Goal: Task Accomplishment & Management: Manage account settings

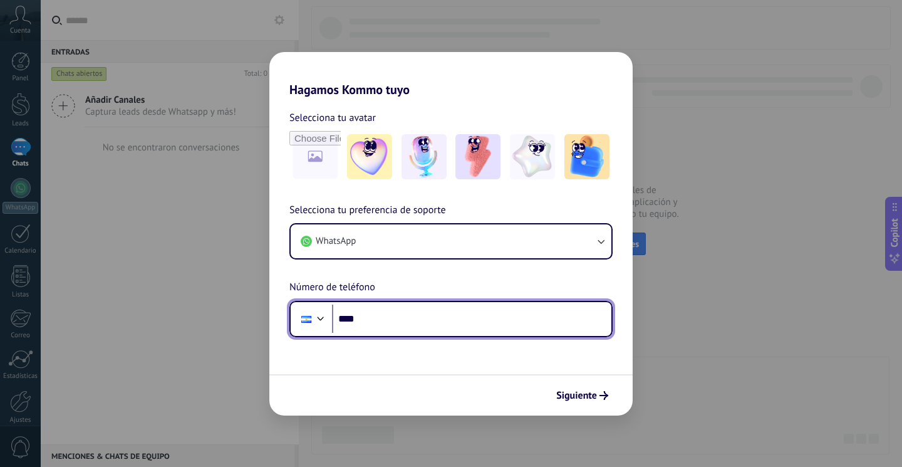
click at [460, 316] on input "****" at bounding box center [471, 318] width 279 height 29
type input "**********"
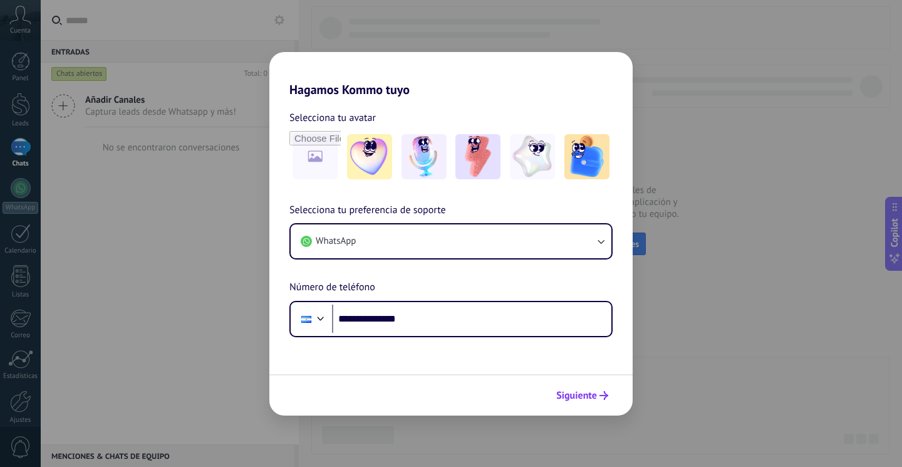
click at [597, 397] on span "Siguiente" at bounding box center [582, 395] width 52 height 9
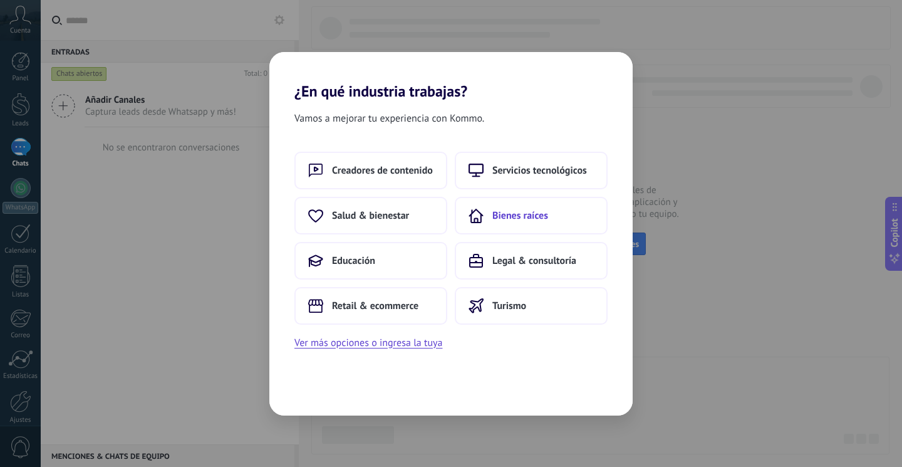
click at [505, 207] on button "Bienes raíces" at bounding box center [531, 216] width 153 height 38
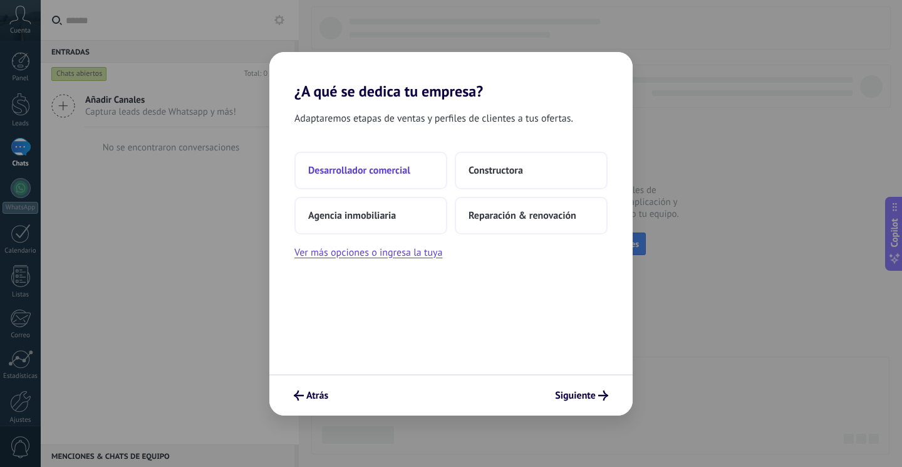
click at [411, 182] on button "Desarrollador comercial" at bounding box center [370, 171] width 153 height 38
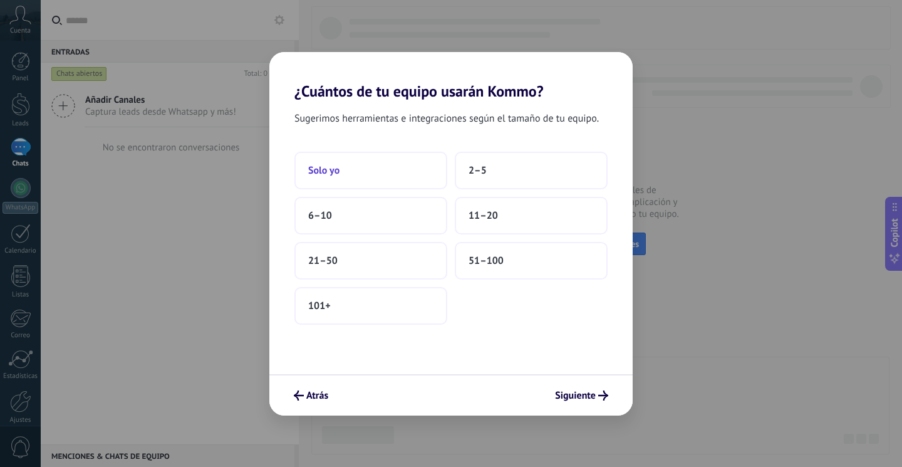
click at [415, 173] on button "Solo yo" at bounding box center [370, 171] width 153 height 38
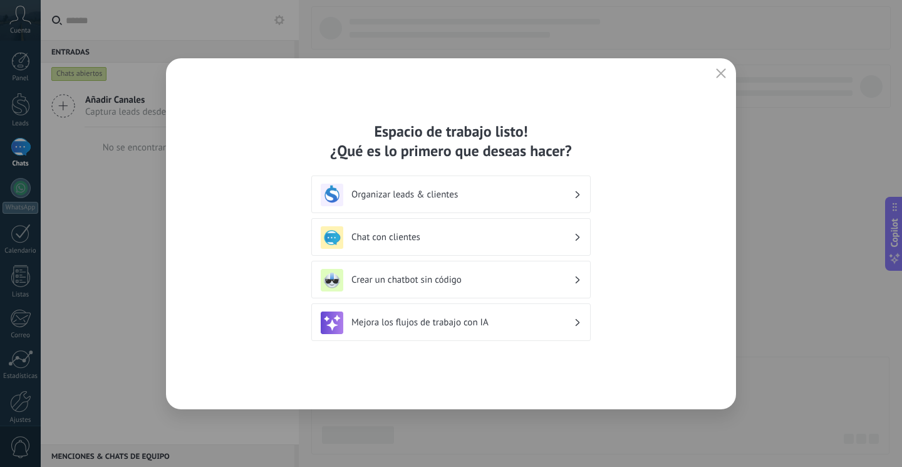
click at [512, 198] on h3 "Organizar leads & clientes" at bounding box center [462, 194] width 222 height 12
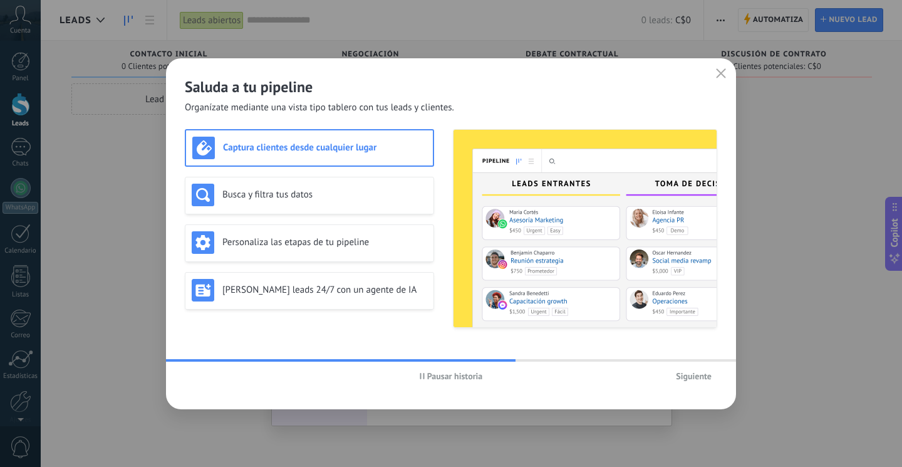
click at [393, 152] on h3 "Captura clientes desde cualquier lugar" at bounding box center [325, 148] width 204 height 12
click at [389, 190] on h3 "Busca y filtra tus datos" at bounding box center [324, 194] width 205 height 12
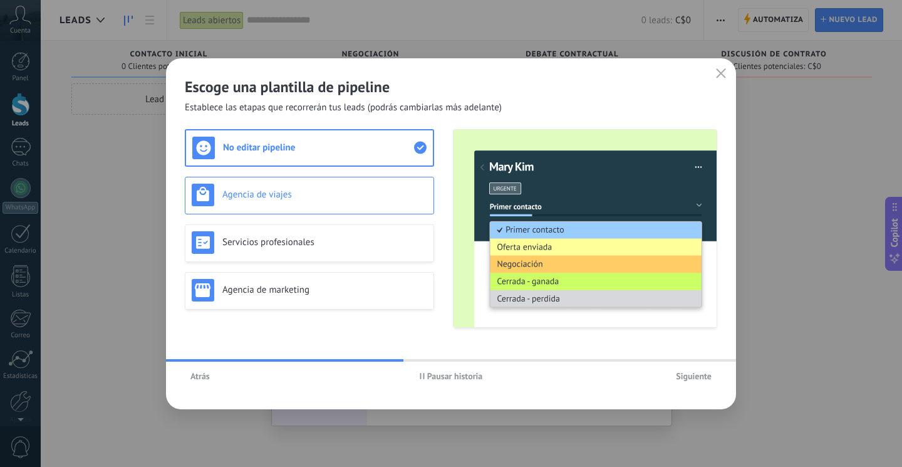
click at [349, 191] on h3 "Agencia de viajes" at bounding box center [324, 194] width 205 height 12
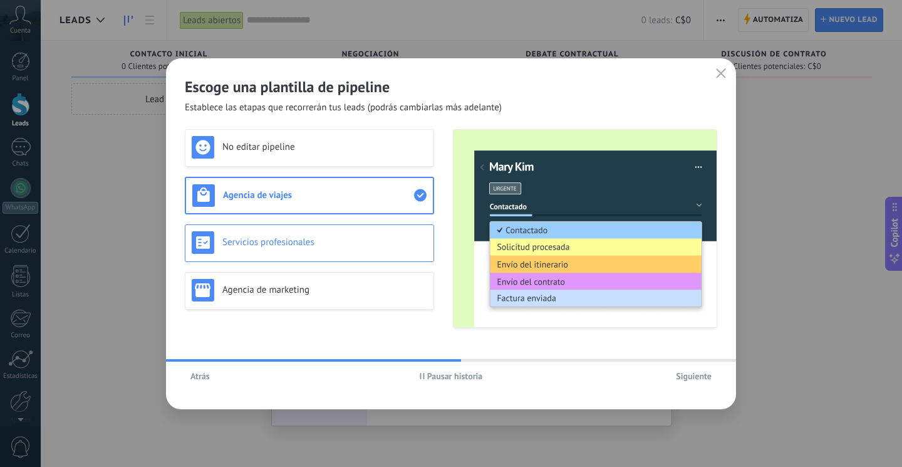
click at [347, 245] on h3 "Servicios profesionales" at bounding box center [324, 242] width 205 height 12
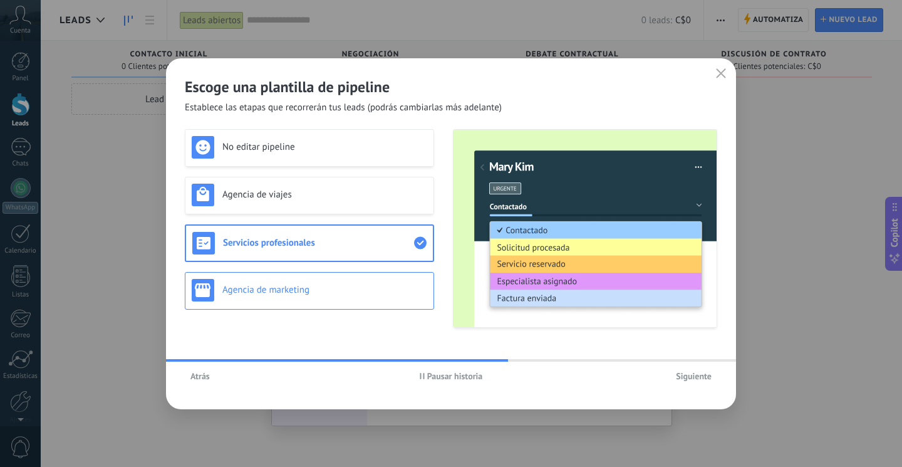
click at [362, 286] on h3 "Agencia de marketing" at bounding box center [324, 290] width 205 height 12
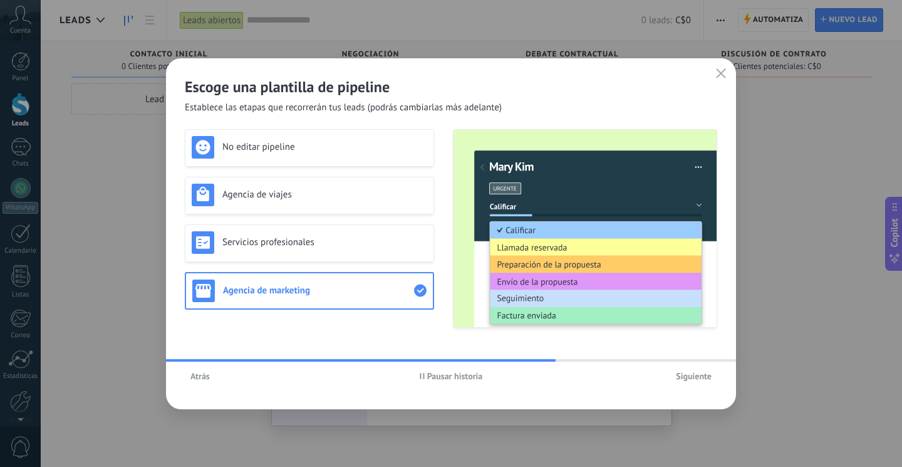
click at [191, 379] on span "Atrás" at bounding box center [199, 375] width 19 height 9
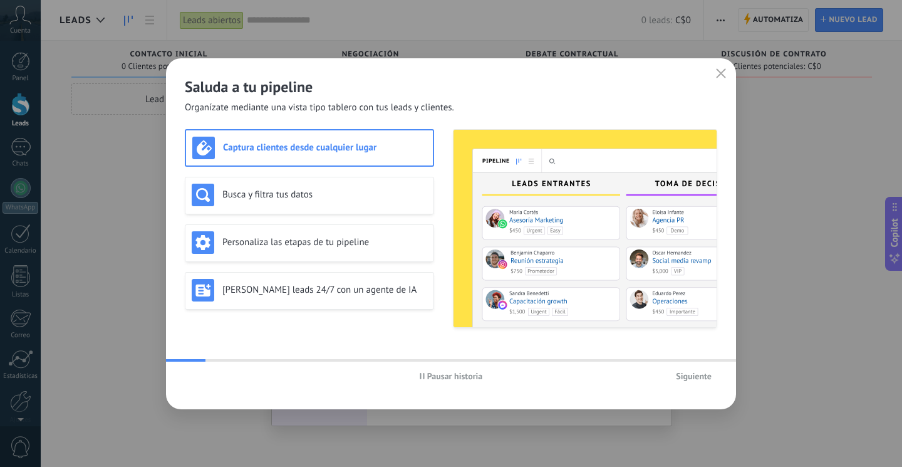
click at [194, 376] on div "Pausar historia Siguiente" at bounding box center [451, 375] width 570 height 29
click at [253, 174] on div "Captura clientes desde cualquier lugar Busca y filtra tus datos Personaliza las…" at bounding box center [309, 228] width 249 height 199
click at [252, 179] on div "Busca y filtra tus datos" at bounding box center [309, 196] width 249 height 38
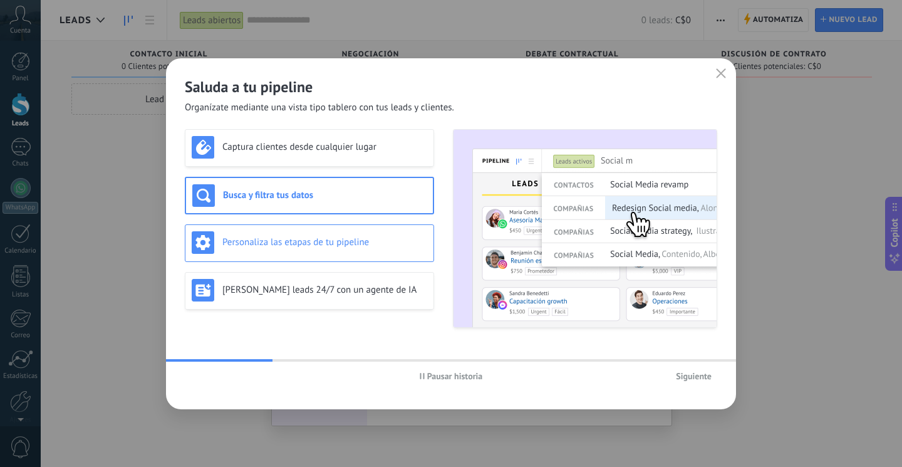
click at [259, 230] on div "Personaliza las etapas de tu pipeline" at bounding box center [309, 243] width 249 height 38
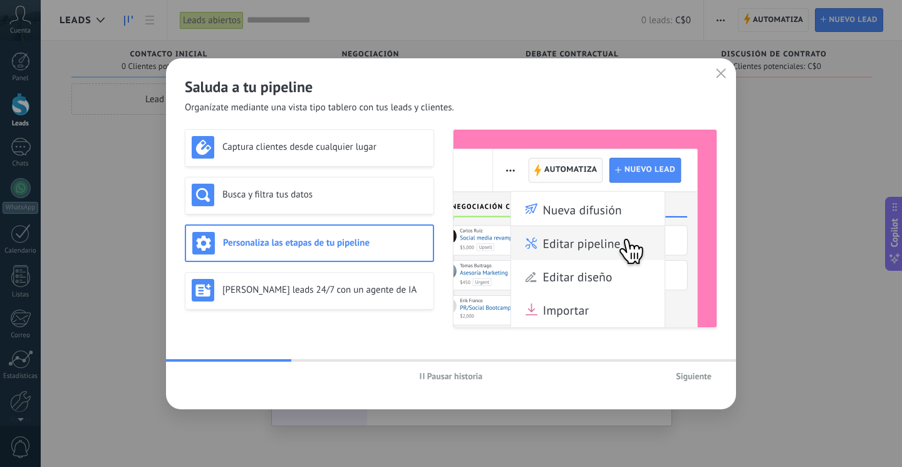
click at [267, 271] on div "Captura clientes desde cualquier lugar Busca y filtra tus datos Personaliza las…" at bounding box center [309, 228] width 249 height 199
click at [267, 276] on div "Genera leads 24/7 con un agente de IA" at bounding box center [309, 291] width 249 height 38
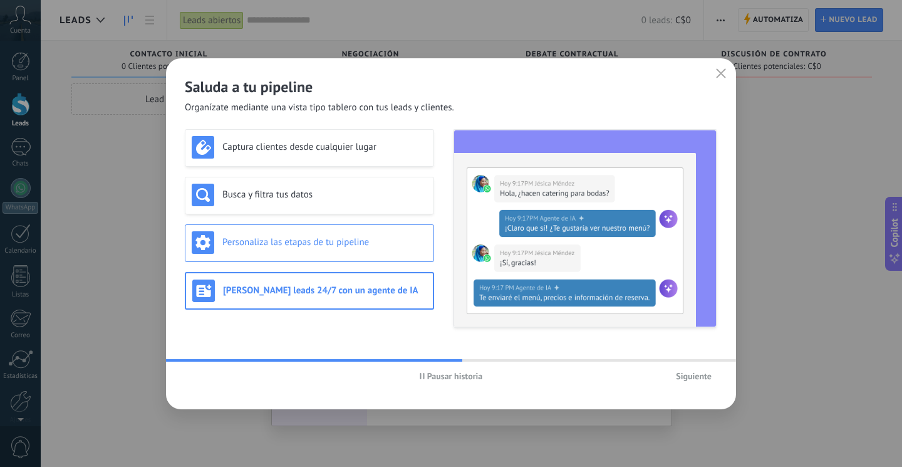
click at [282, 245] on h3 "Personaliza las etapas de tu pipeline" at bounding box center [324, 242] width 205 height 12
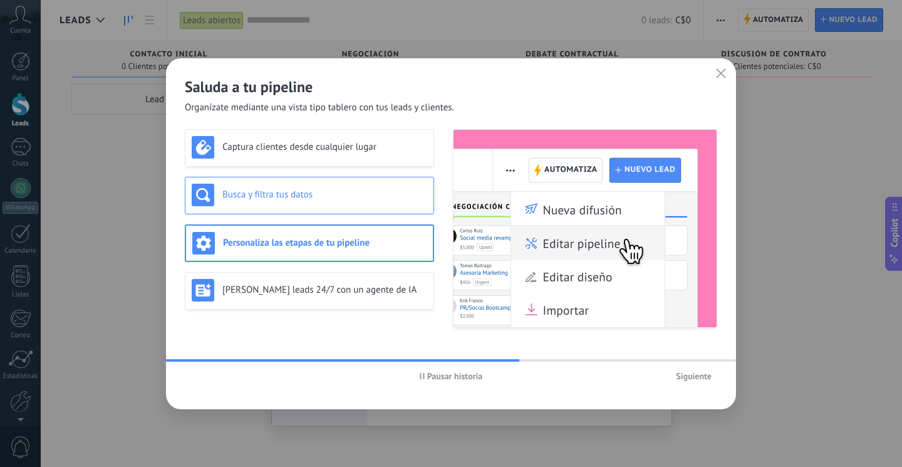
click at [285, 192] on h3 "Busca y filtra tus datos" at bounding box center [324, 194] width 205 height 12
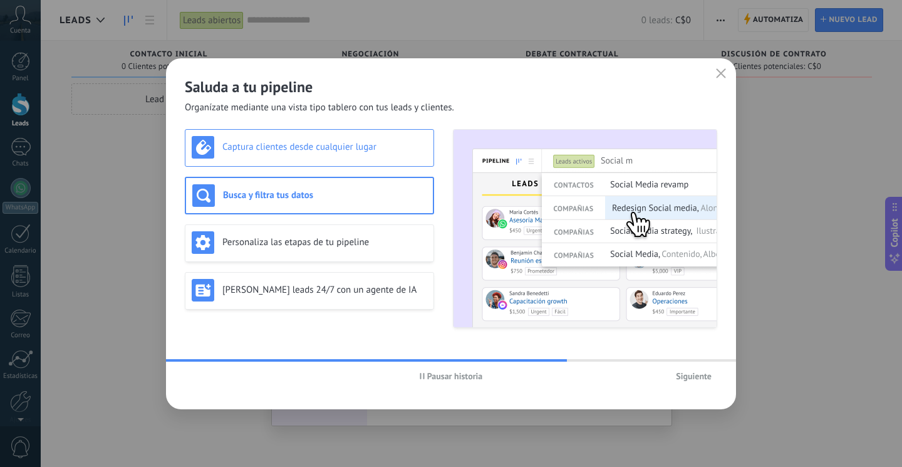
click at [296, 149] on h3 "Captura clientes desde cualquier lugar" at bounding box center [324, 147] width 205 height 12
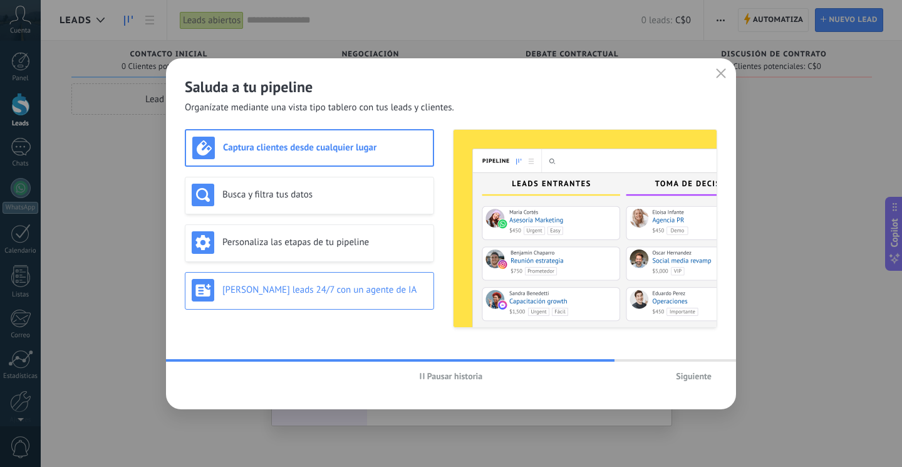
click at [315, 289] on h3 "Genera leads 24/7 con un agente de IA" at bounding box center [324, 290] width 205 height 12
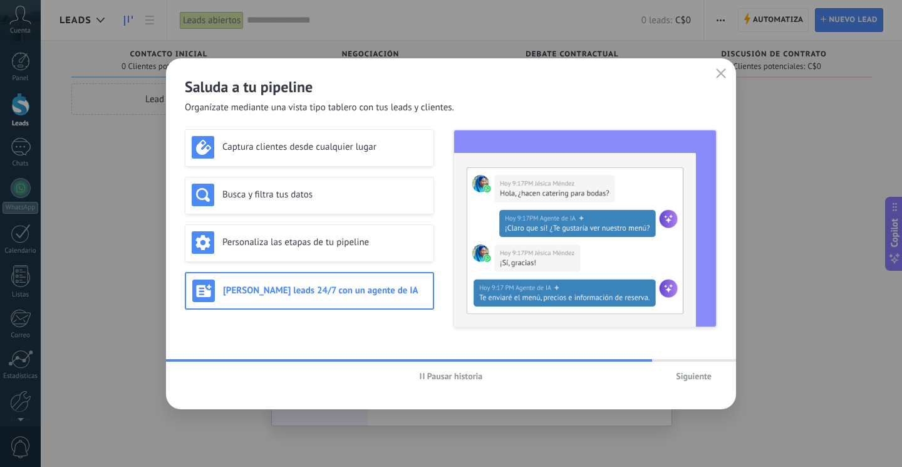
click at [681, 369] on button "Siguiente" at bounding box center [693, 375] width 47 height 19
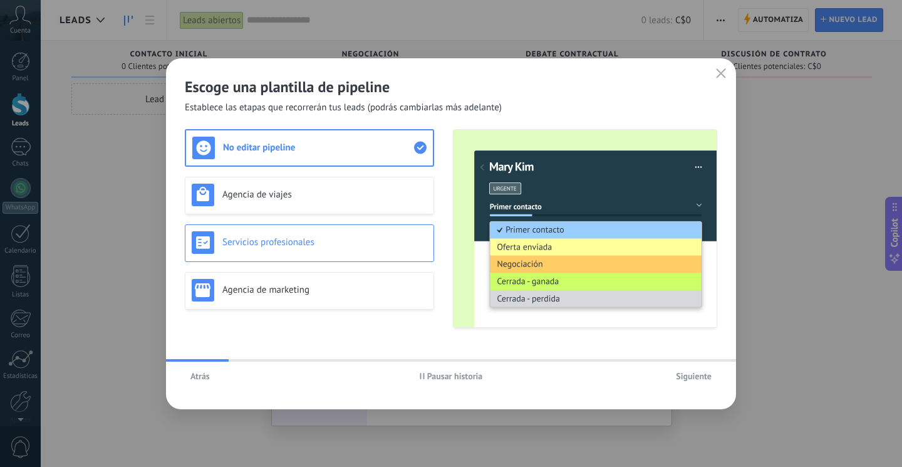
click at [395, 253] on div "Servicios profesionales" at bounding box center [309, 243] width 249 height 38
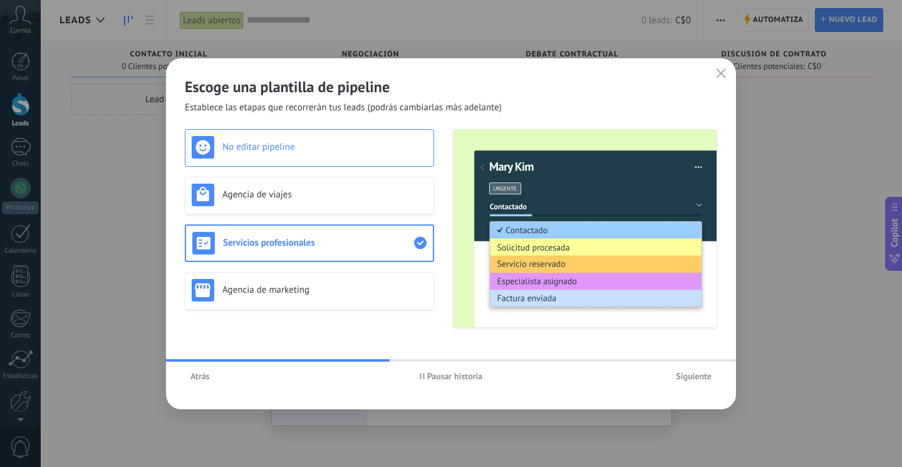
click at [390, 160] on div "No editar pipeline" at bounding box center [309, 148] width 249 height 38
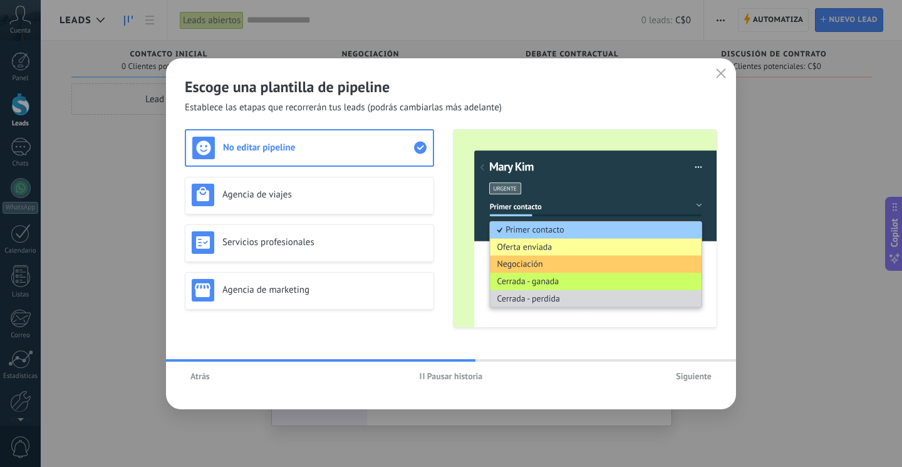
click at [695, 371] on span "Siguiente" at bounding box center [694, 375] width 36 height 9
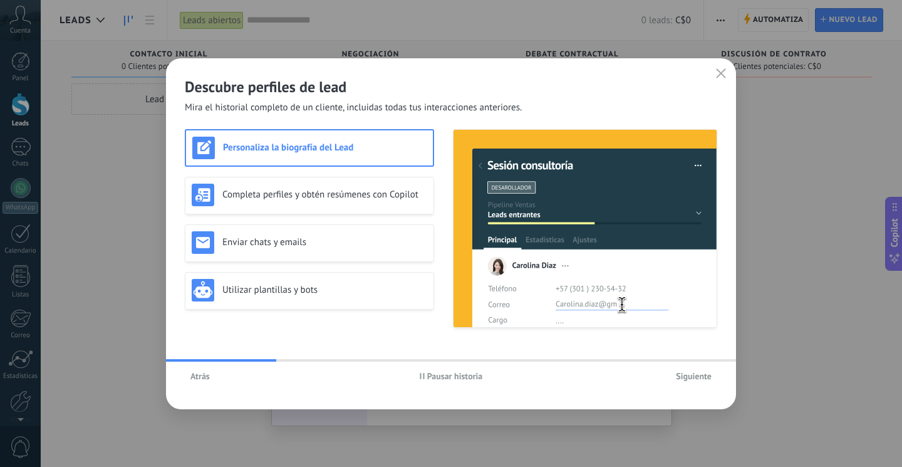
click at [404, 323] on div "Personaliza la biografía del Lead Completa perfiles y obtén resúmenes con Copil…" at bounding box center [309, 228] width 249 height 199
click at [398, 190] on h3 "Completa perfiles y obtén resúmenes con Copilot" at bounding box center [324, 194] width 205 height 12
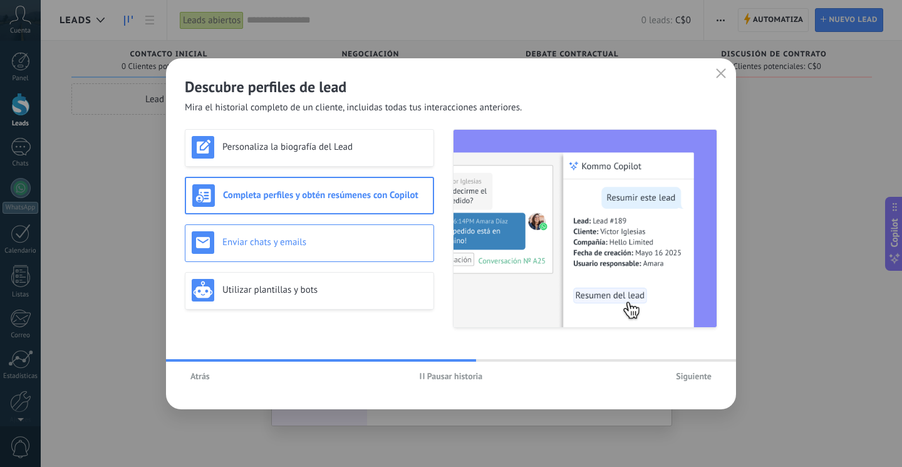
click at [403, 230] on div "Enviar chats y emails" at bounding box center [309, 243] width 249 height 38
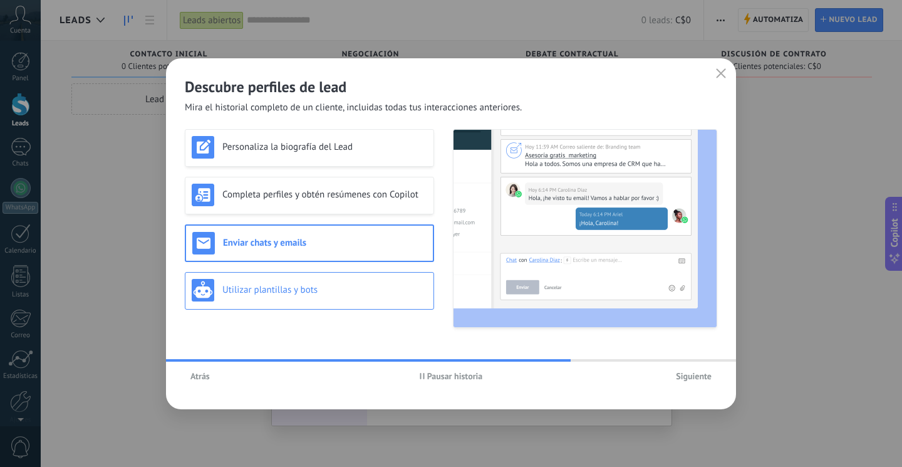
click at [408, 287] on h3 "Utilizar plantillas y bots" at bounding box center [324, 290] width 205 height 12
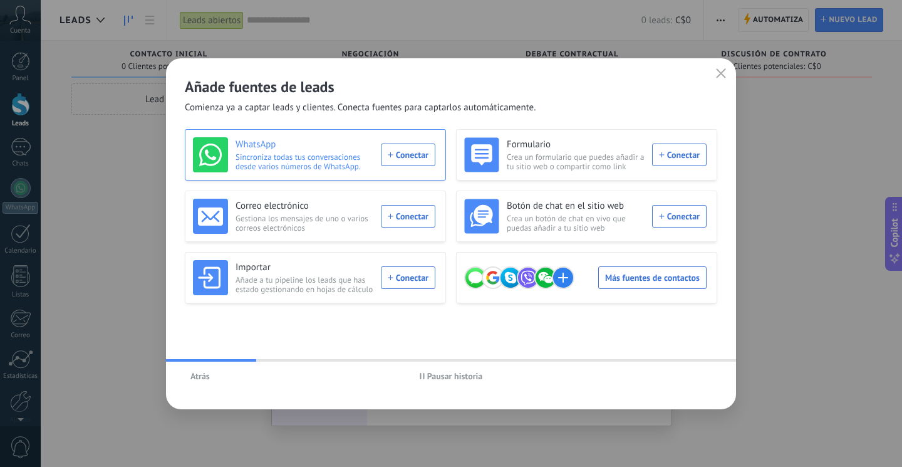
click at [413, 152] on div "WhatsApp Sincroniza todas tus conversaciones desde varios números de WhatsApp. …" at bounding box center [314, 154] width 242 height 35
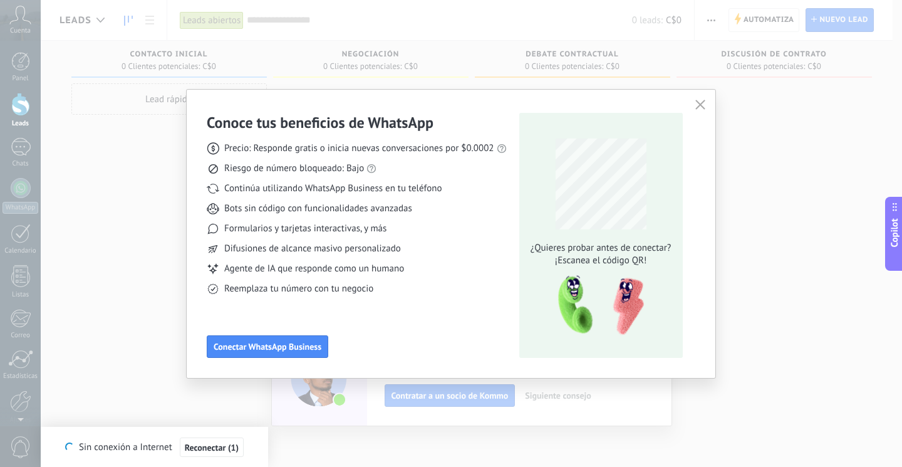
click at [786, 250] on div "Conoce tus beneficios de WhatsApp Precio: Responde gratis o inicia nuevas conve…" at bounding box center [451, 233] width 902 height 467
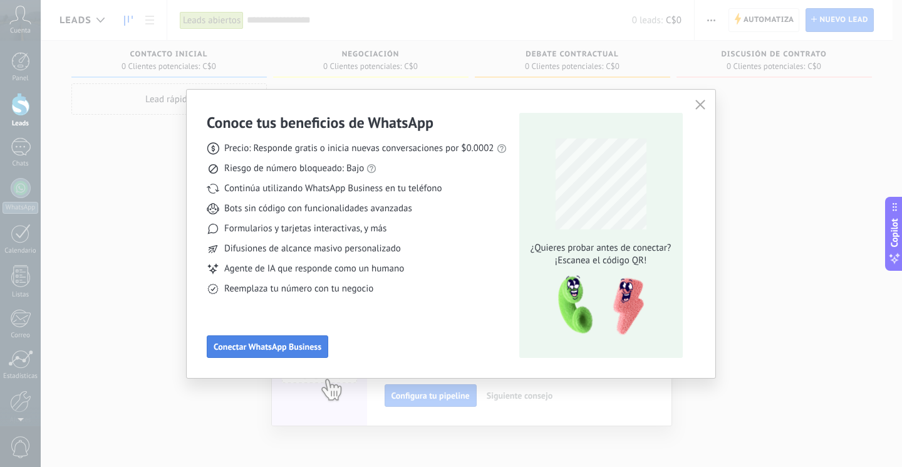
click at [276, 354] on button "Conectar WhatsApp Business" at bounding box center [267, 346] width 121 height 23
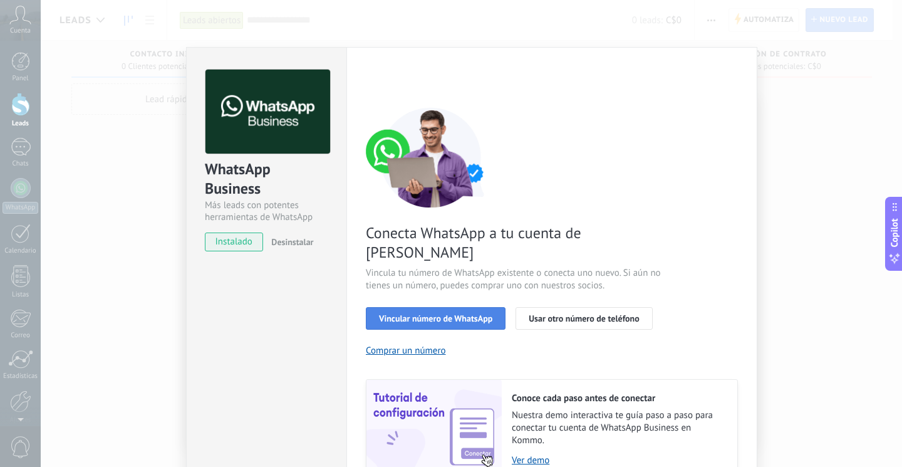
click at [455, 314] on span "Vincular número de WhatsApp" at bounding box center [435, 318] width 113 height 9
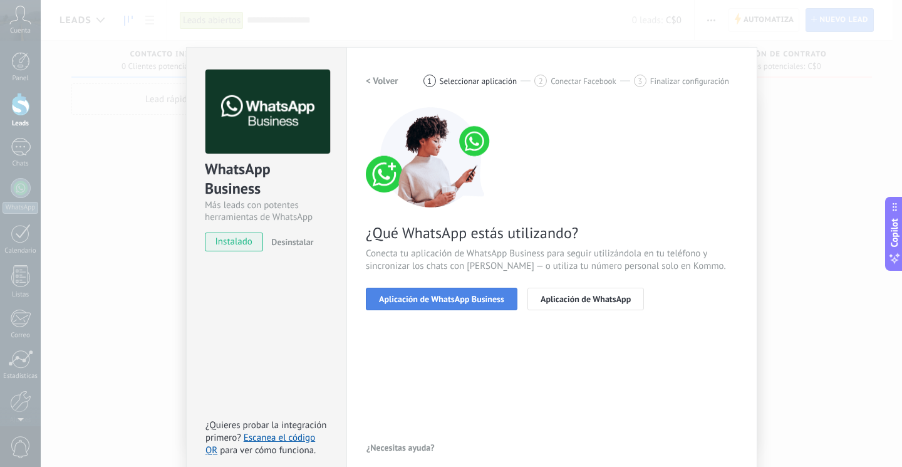
click at [463, 301] on span "Aplicación de WhatsApp Business" at bounding box center [441, 298] width 125 height 9
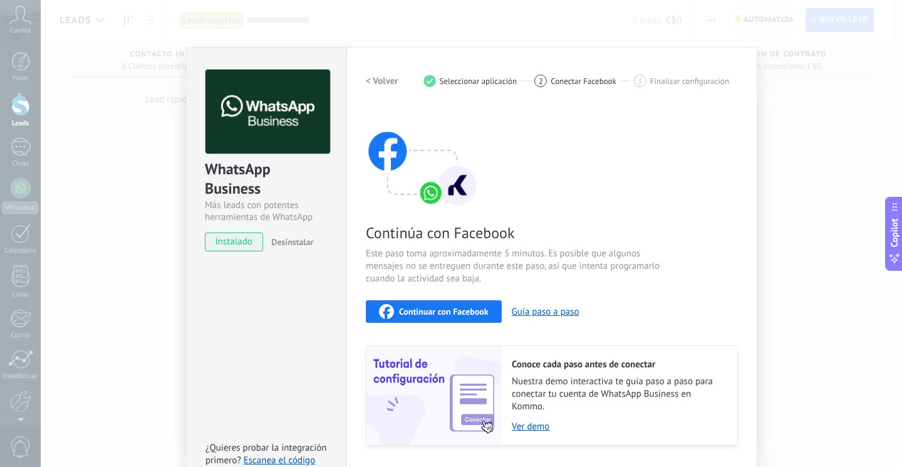
click at [461, 303] on button "Continuar con Facebook" at bounding box center [434, 311] width 136 height 23
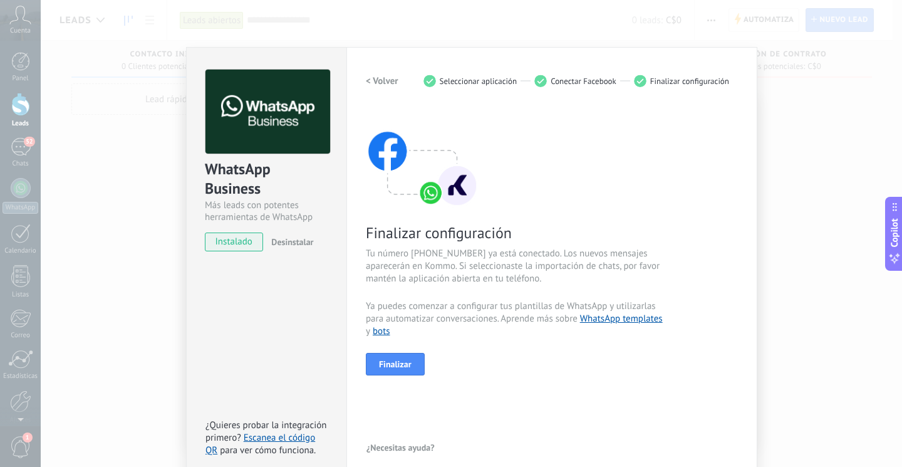
scroll to position [13, 0]
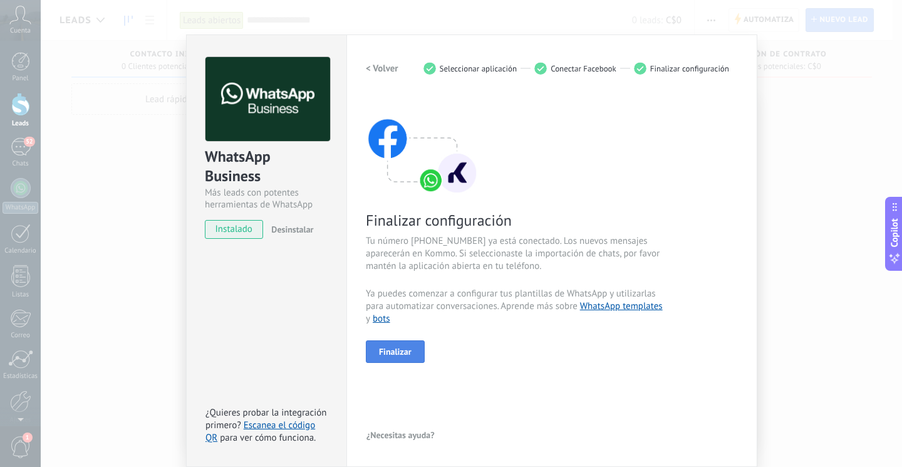
click at [390, 344] on button "Finalizar" at bounding box center [395, 351] width 59 height 23
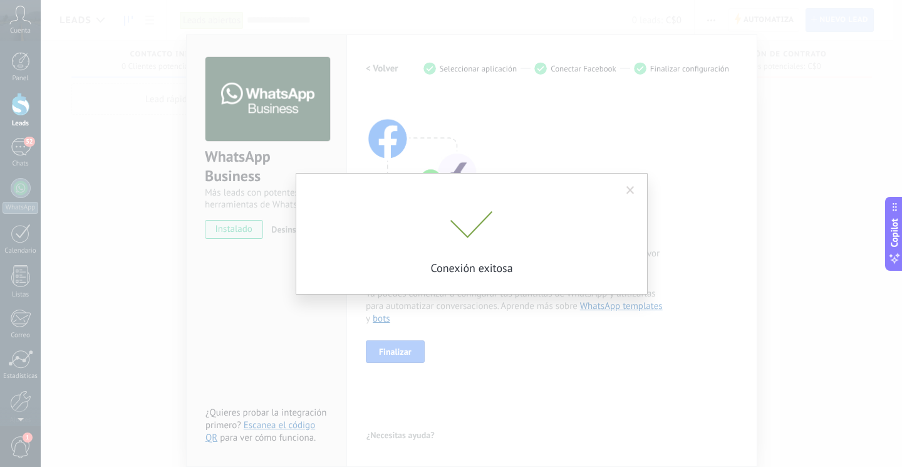
click at [477, 218] on span at bounding box center [471, 225] width 43 height 28
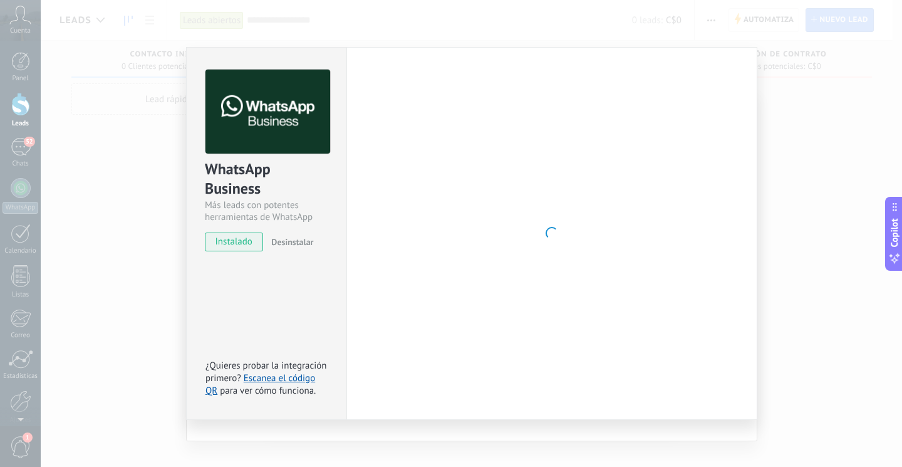
scroll to position [0, 0]
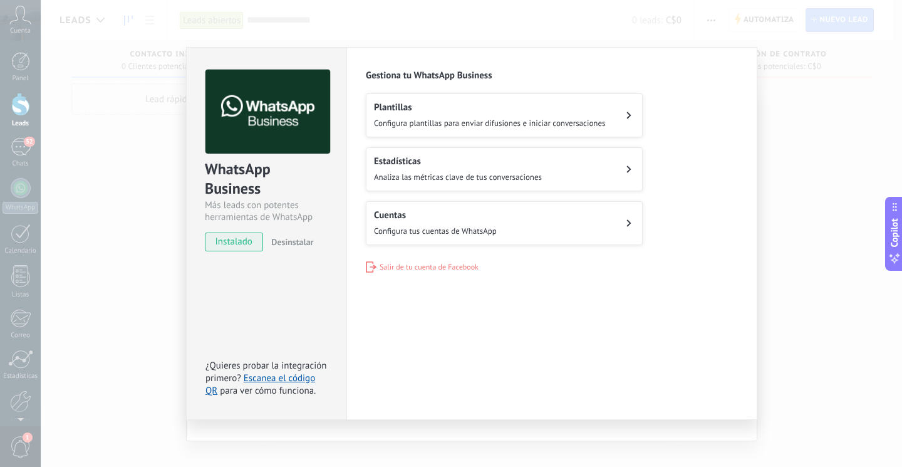
click at [509, 116] on div "Plantillas Configura plantillas para enviar difusiones e iniciar conversaciones" at bounding box center [490, 115] width 232 height 28
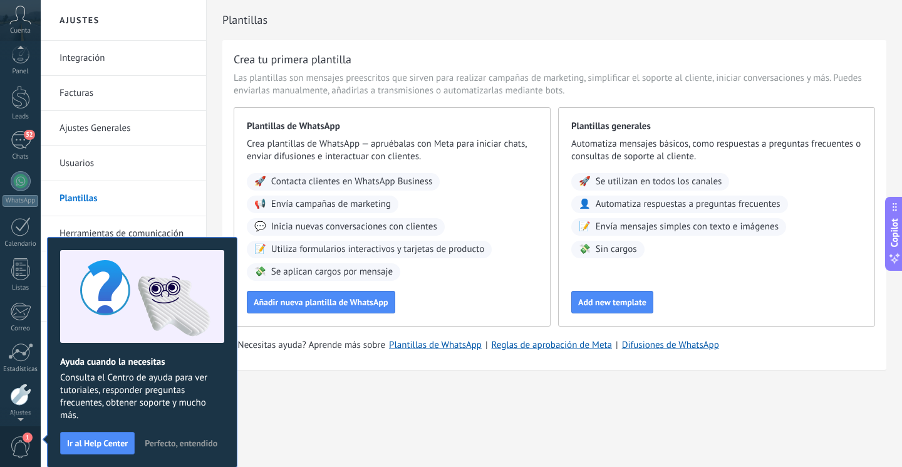
scroll to position [54, 0]
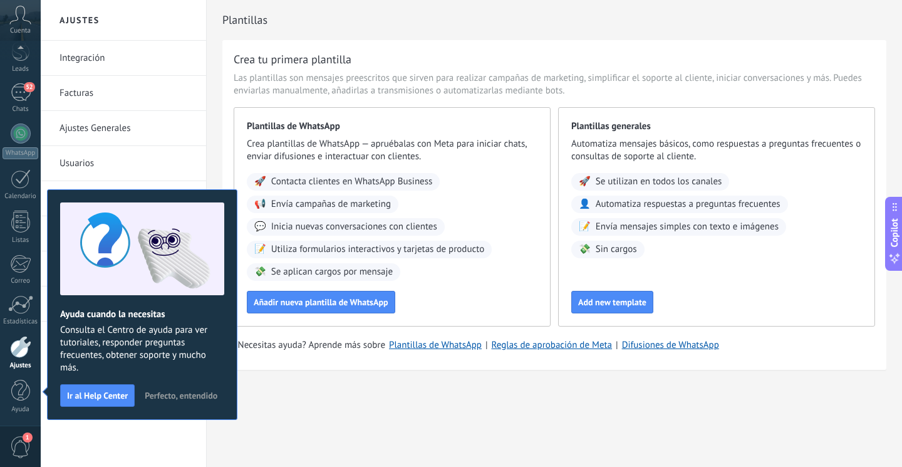
click at [147, 393] on span "Perfecto, entendido" at bounding box center [181, 395] width 73 height 9
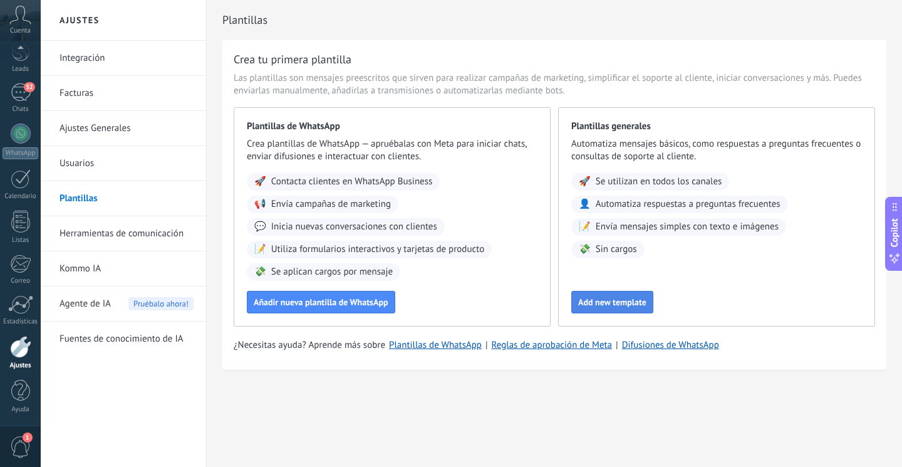
click at [610, 301] on span "Add new template" at bounding box center [612, 301] width 68 height 9
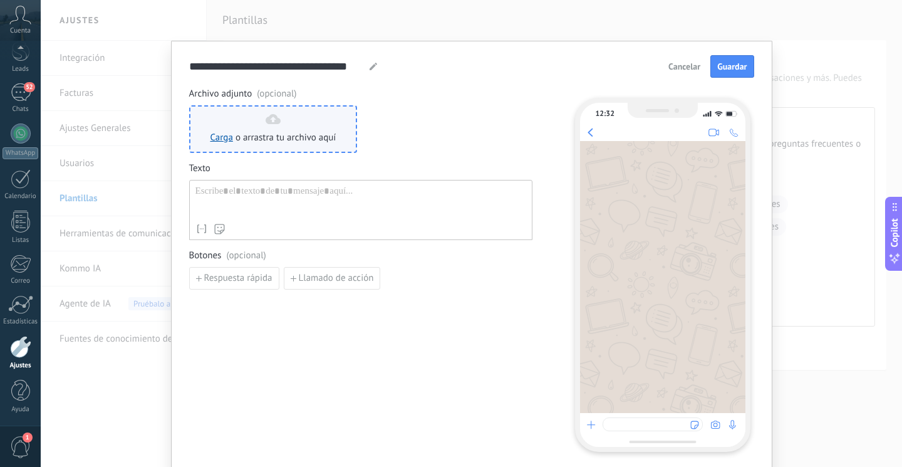
click at [290, 116] on div "Carga o arrastra tu archivo aquí Arrastra aquí" at bounding box center [273, 129] width 126 height 30
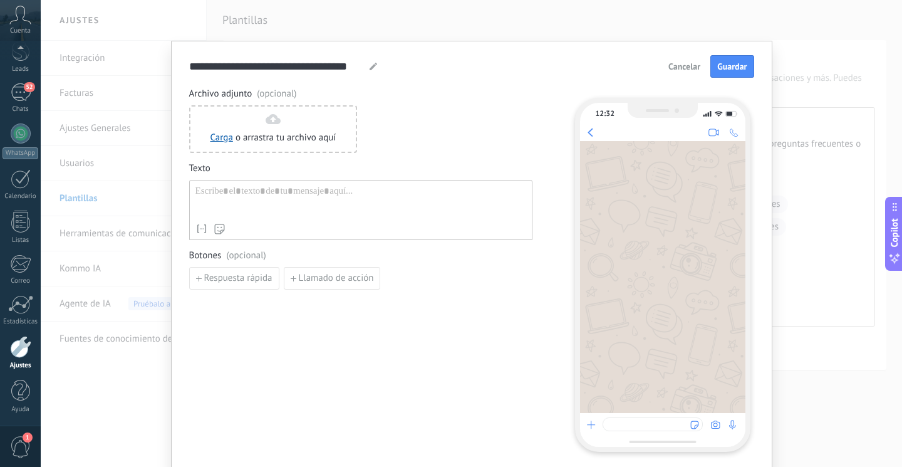
click at [348, 185] on div "Nombre del contacto Nombre Apellido Contacto ID Contacto usuario responsable Co…" at bounding box center [360, 210] width 343 height 60
click at [304, 191] on div at bounding box center [360, 201] width 331 height 32
click at [371, 66] on use at bounding box center [373, 67] width 8 height 8
type input "**********"
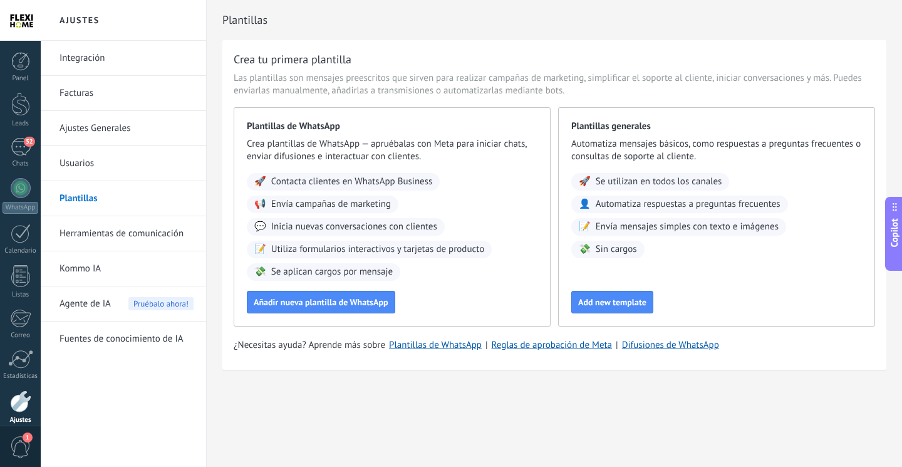
click at [899, 248] on div "Copilot" at bounding box center [894, 233] width 13 height 63
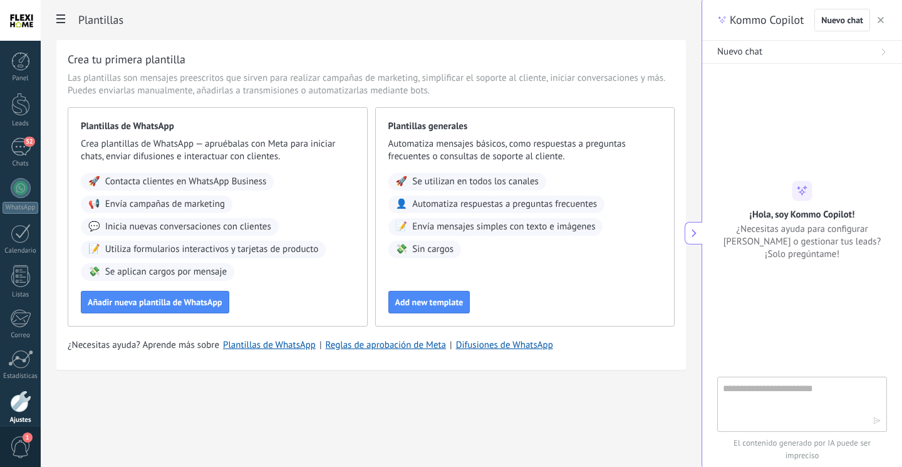
click at [879, 20] on icon "button" at bounding box center [880, 20] width 6 height 6
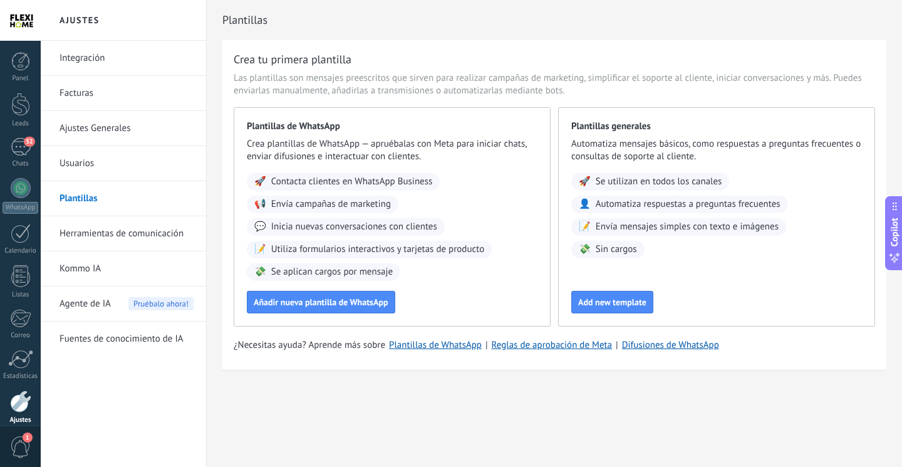
click at [116, 59] on link "Integración" at bounding box center [126, 58] width 134 height 35
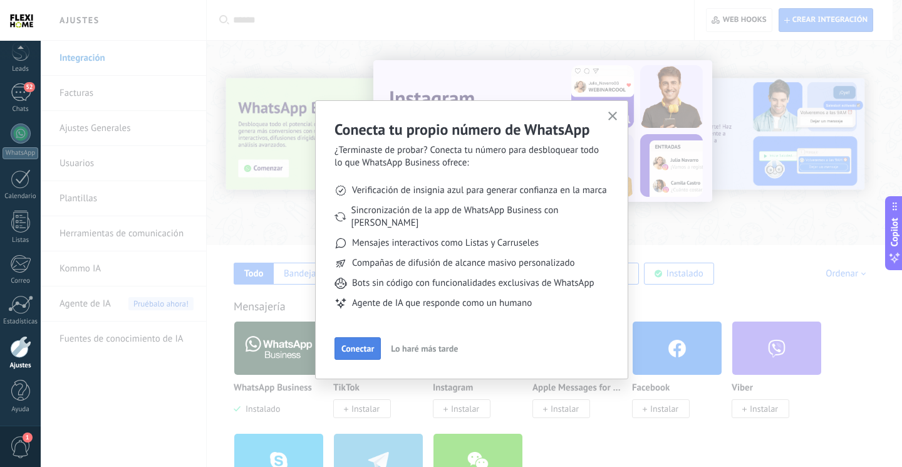
click at [370, 344] on span "Conectar" at bounding box center [357, 348] width 33 height 9
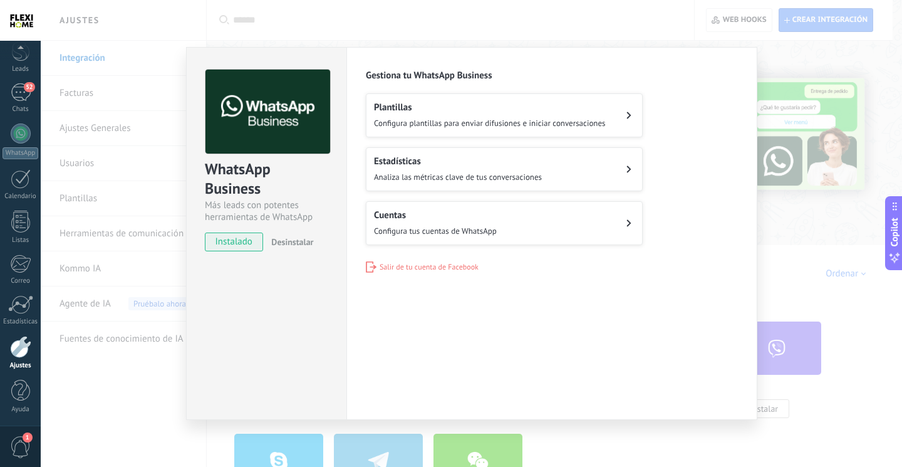
click at [426, 207] on button "Cuentas Configura tus cuentas de WhatsApp" at bounding box center [504, 223] width 277 height 44
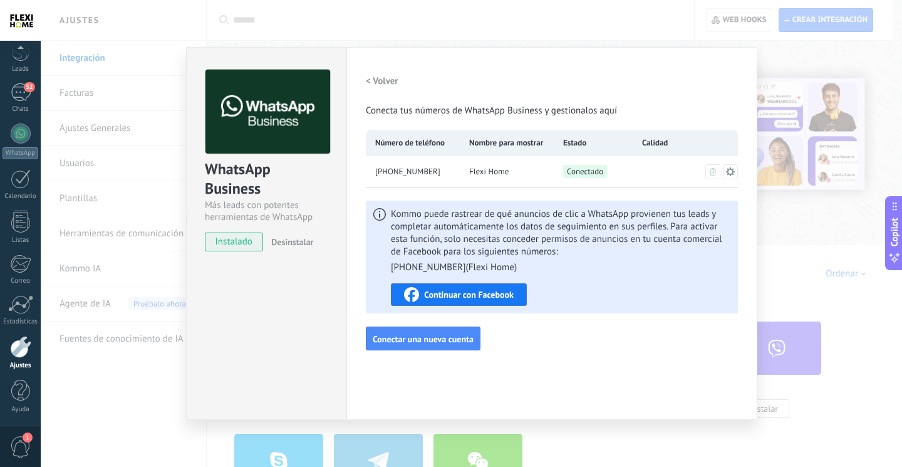
click at [365, 79] on div "Configuraciones Autorizaciones Esta pestaña registra a los usuarios que han con…" at bounding box center [551, 233] width 411 height 373
click at [366, 79] on h2 "< Volver" at bounding box center [382, 81] width 33 height 12
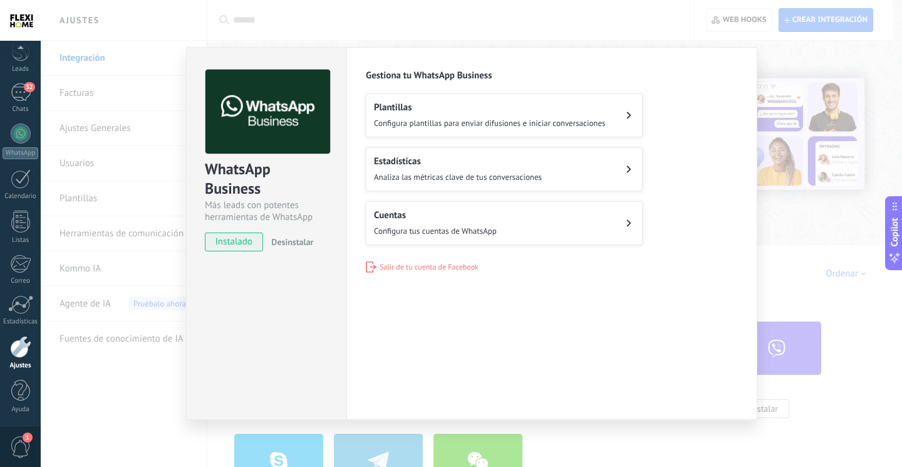
click at [428, 131] on button "Plantillas Configura plantillas para enviar difusiones e iniciar conversaciones" at bounding box center [504, 115] width 277 height 44
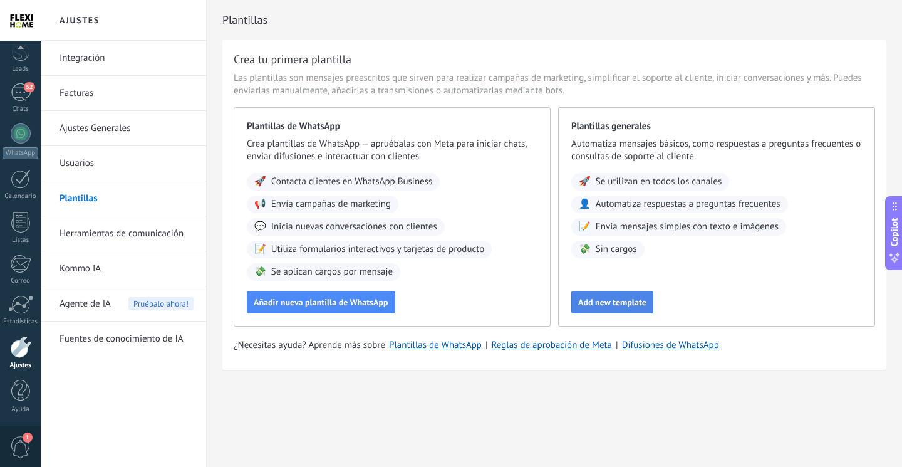
click at [588, 301] on span "Add new template" at bounding box center [612, 301] width 68 height 9
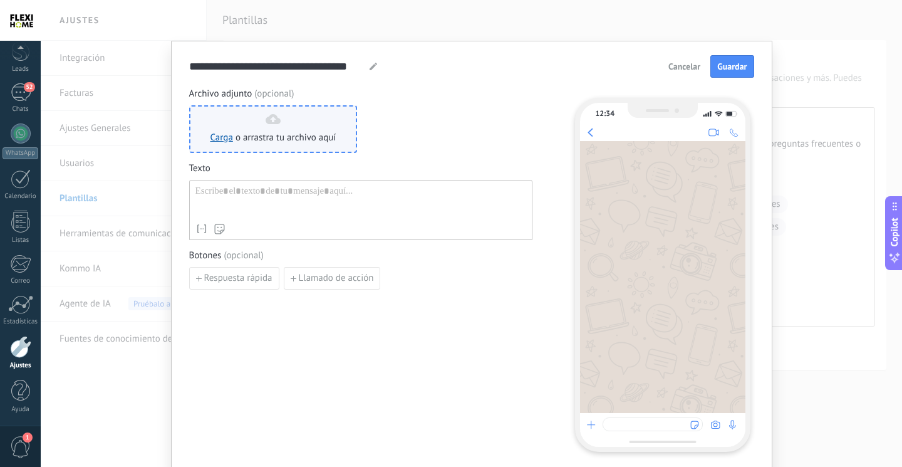
click at [316, 135] on span "o arrastra tu archivo aquí" at bounding box center [285, 138] width 101 height 13
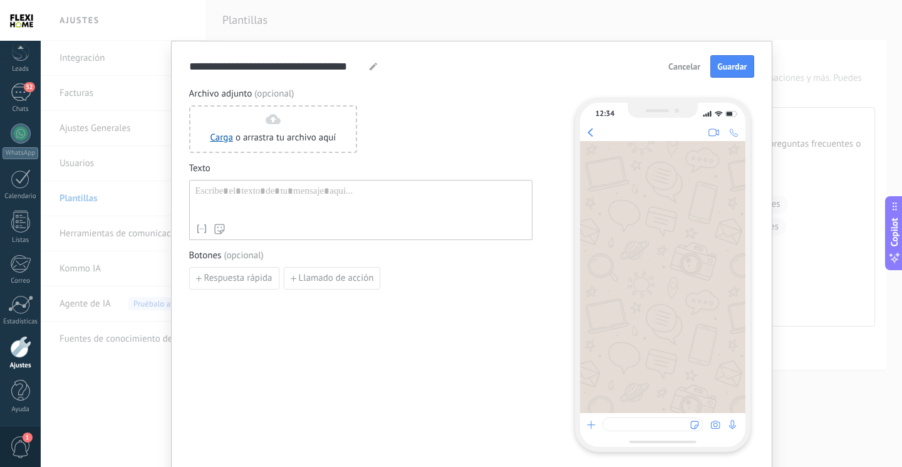
click at [486, 66] on div "**********" at bounding box center [471, 66] width 565 height 23
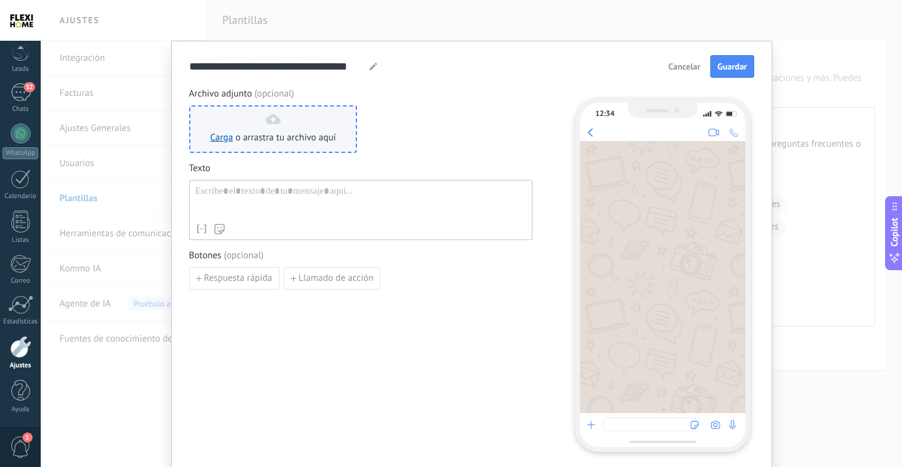
click at [296, 125] on div "Carga o arrastra tu archivo aquí Arrastra aquí" at bounding box center [273, 129] width 126 height 30
click at [273, 140] on span "o arrastra tu archivo aquí" at bounding box center [285, 138] width 101 height 13
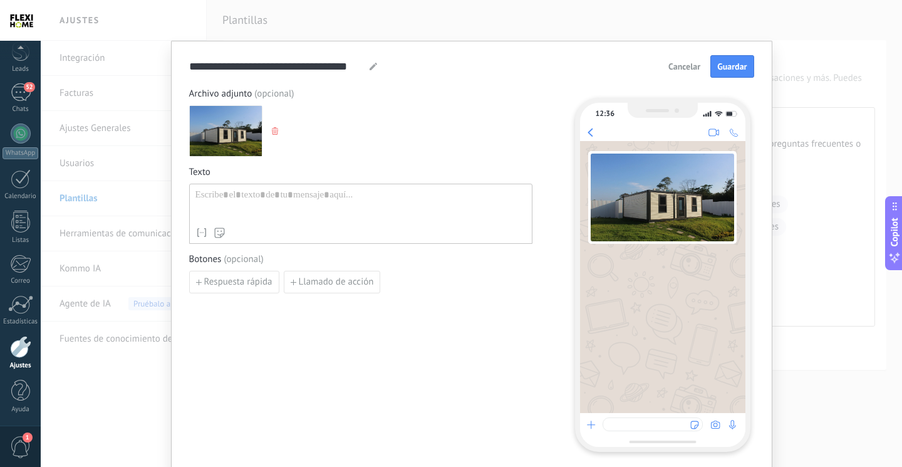
click at [325, 203] on div at bounding box center [360, 205] width 331 height 32
click at [899, 215] on div "Copilot" at bounding box center [894, 232] width 13 height 63
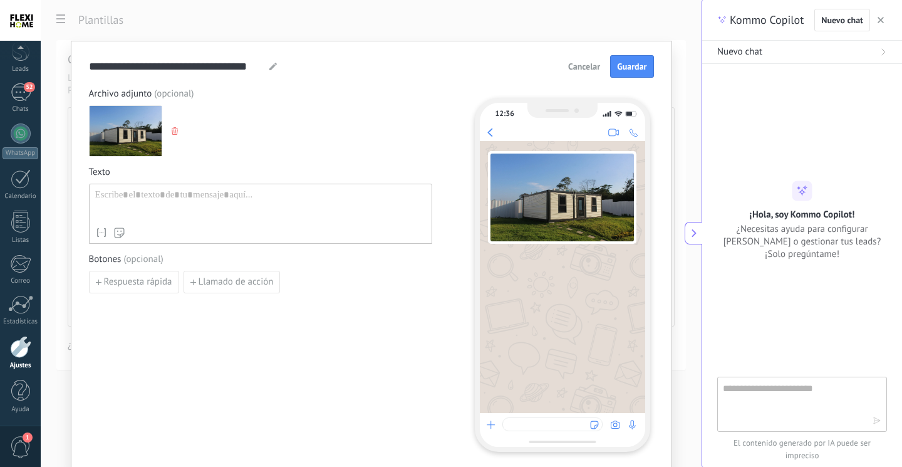
click at [792, 413] on textarea at bounding box center [793, 403] width 141 height 45
type textarea "**********"
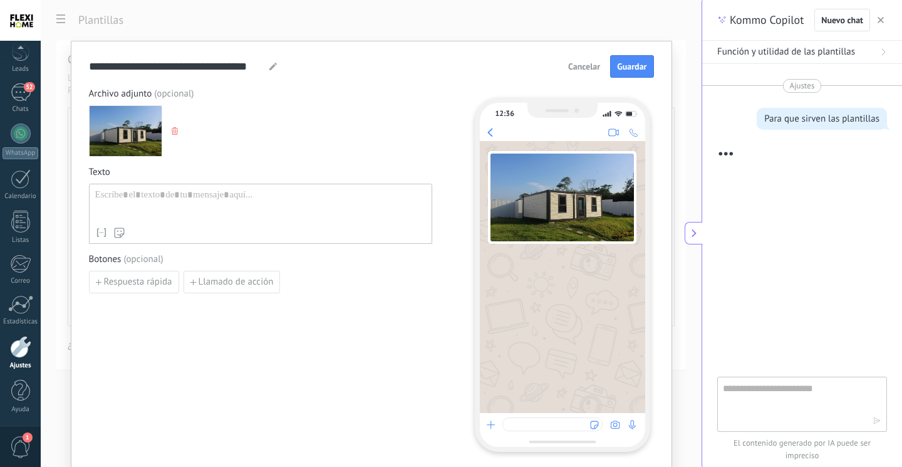
click at [880, 46] on div "Función y utilidad de las plantillas" at bounding box center [802, 52] width 170 height 13
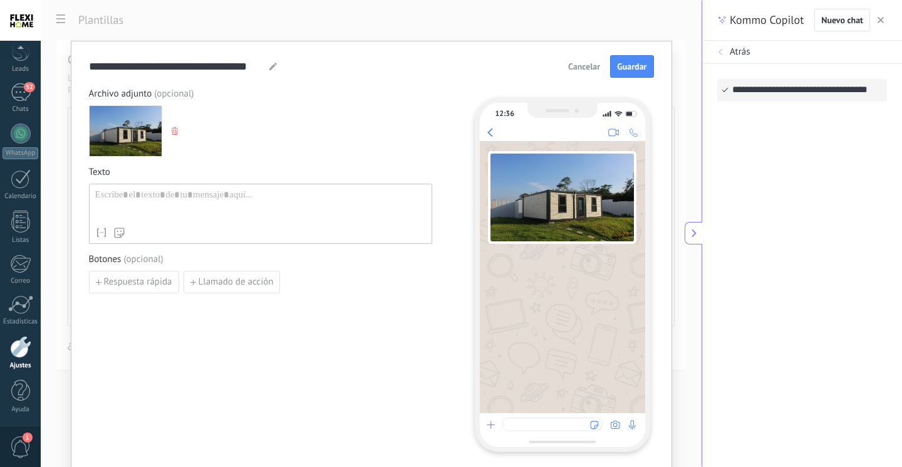
click at [721, 52] on icon at bounding box center [721, 52] width 8 height 8
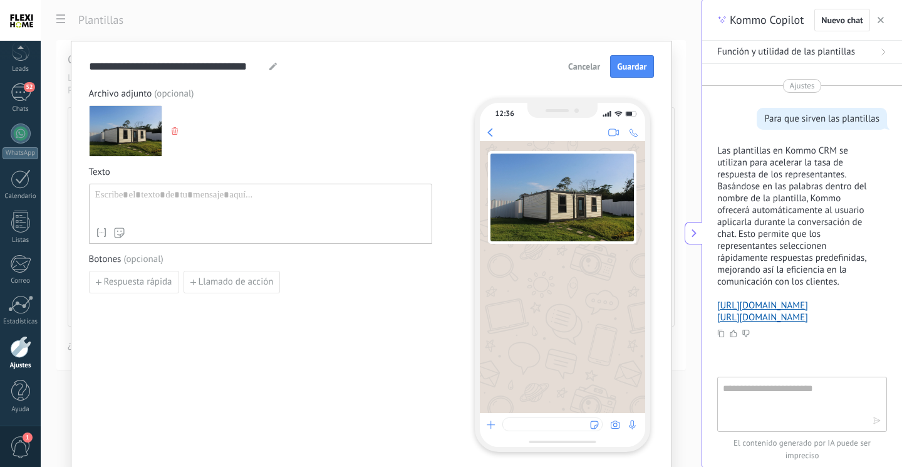
click at [269, 69] on use at bounding box center [273, 67] width 8 height 8
drag, startPoint x: 257, startPoint y: 63, endPoint x: 129, endPoint y: 63, distance: 127.8
click at [129, 63] on input "**********" at bounding box center [177, 66] width 176 height 14
type input "**********"
click at [797, 225] on p "Las plantillas en Kommo CRM se utilizan para acelerar la tasa de respuesta de l…" at bounding box center [794, 216] width 155 height 143
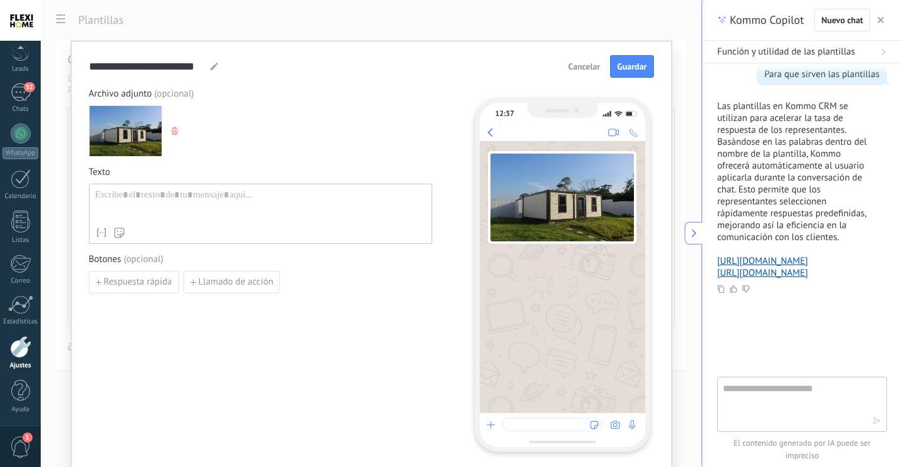
scroll to position [86, 0]
click at [324, 206] on div at bounding box center [260, 205] width 331 height 32
paste div
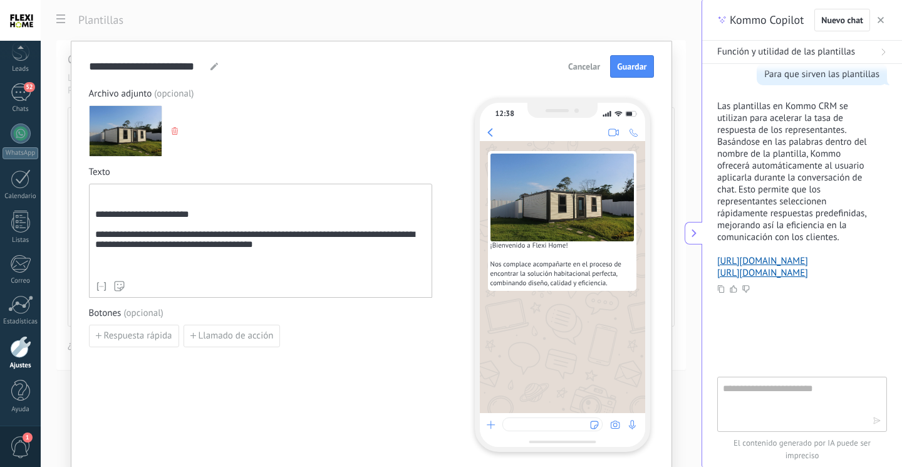
click at [95, 215] on div "**********" at bounding box center [260, 232] width 331 height 86
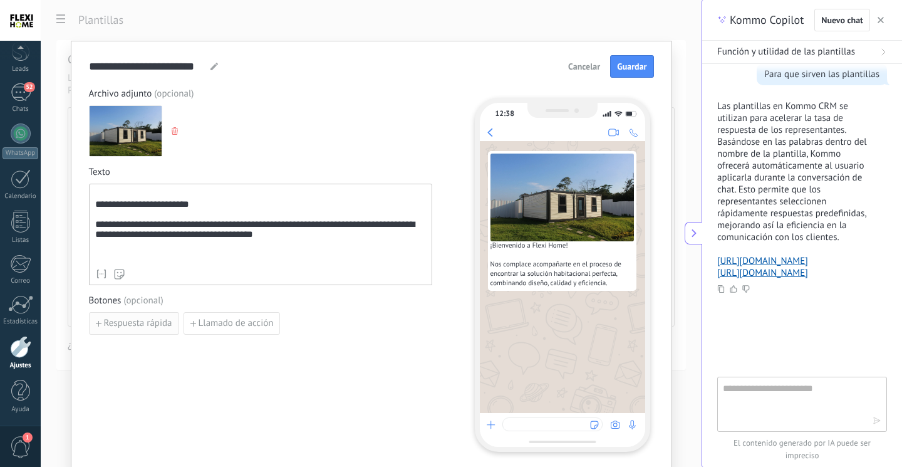
click at [147, 328] on span "Respuesta rápida" at bounding box center [138, 323] width 68 height 9
click at [157, 319] on input at bounding box center [156, 322] width 133 height 20
click at [91, 205] on div "**********" at bounding box center [260, 233] width 343 height 101
click at [95, 204] on div "**********" at bounding box center [260, 225] width 331 height 73
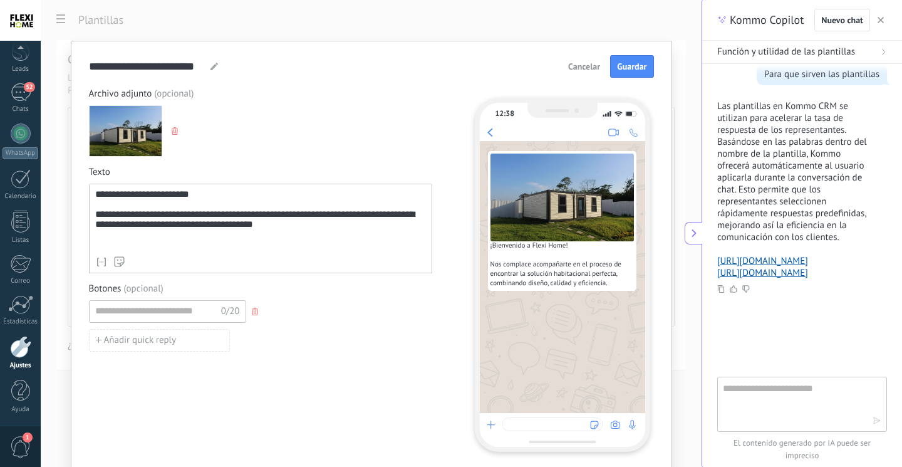
click at [121, 261] on use at bounding box center [120, 262] width 10 height 10
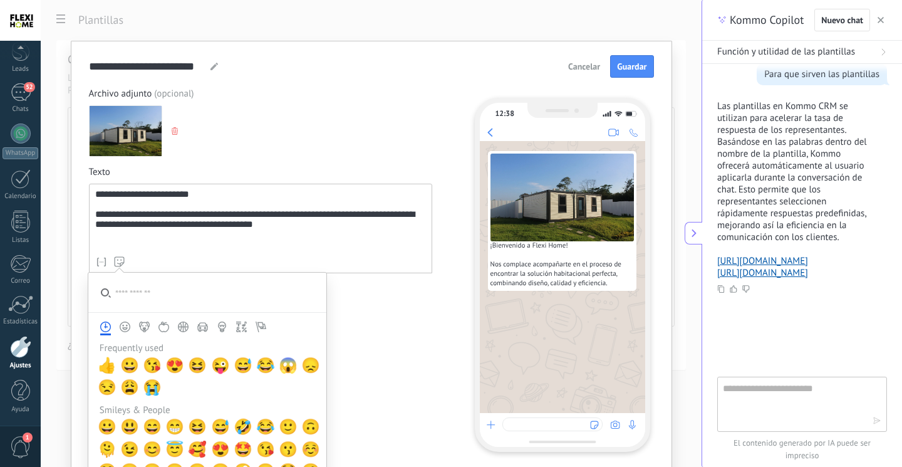
click at [120, 261] on icon at bounding box center [119, 261] width 11 height 11
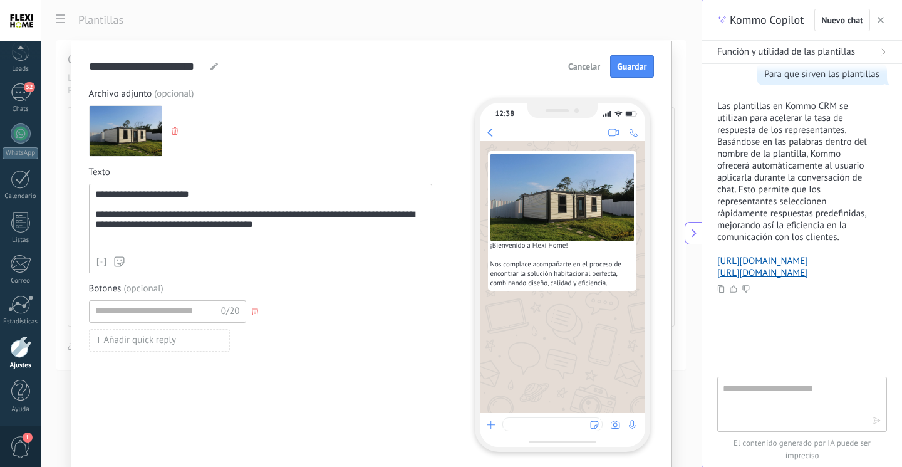
click at [299, 235] on div "**********" at bounding box center [260, 219] width 331 height 61
click at [116, 260] on icon at bounding box center [119, 261] width 11 height 11
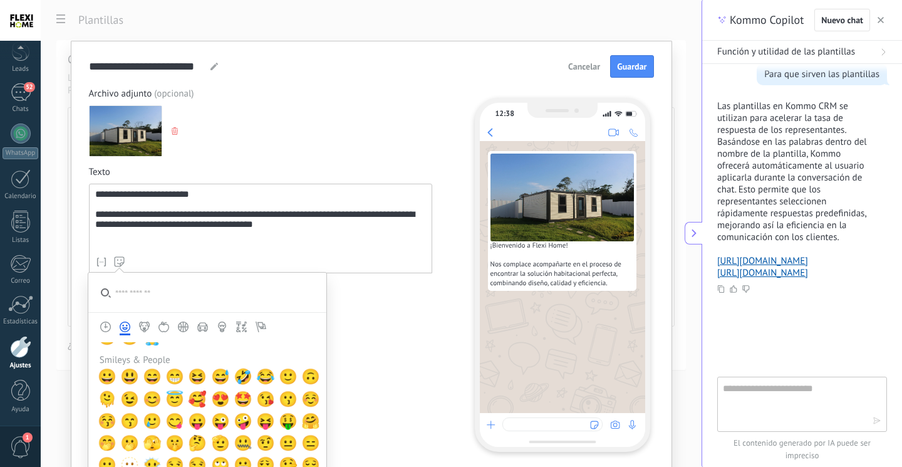
scroll to position [188, 0]
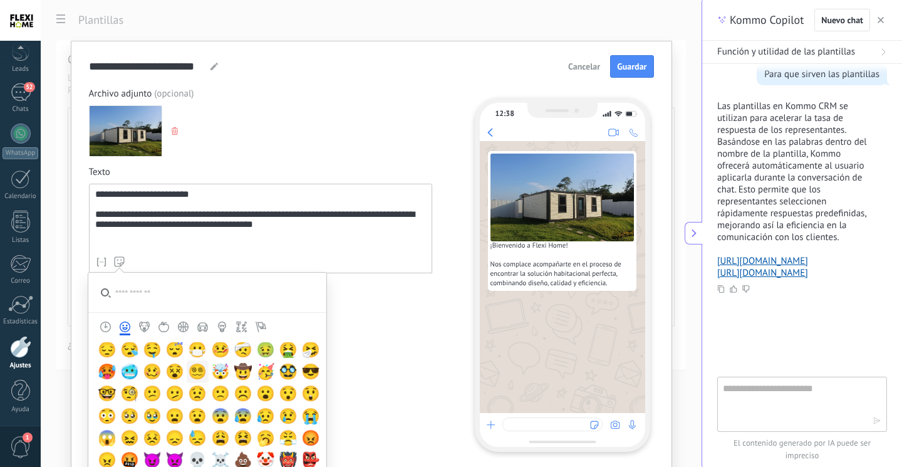
click at [165, 296] on input "search" at bounding box center [207, 291] width 238 height 39
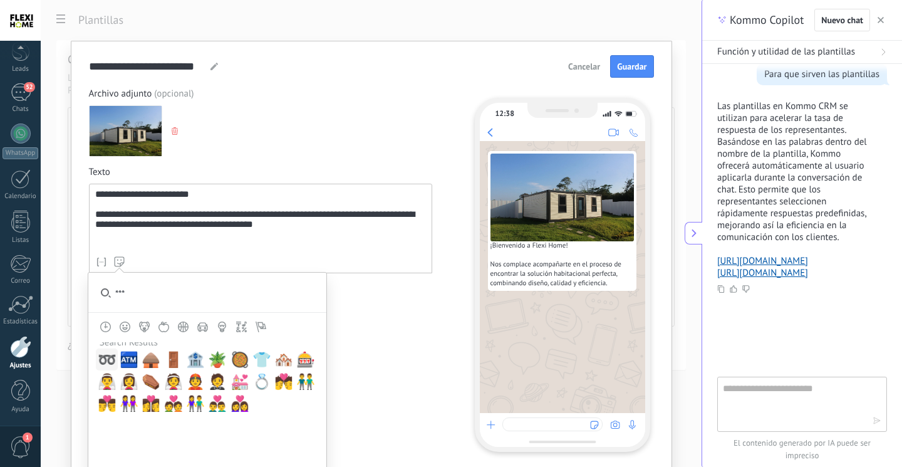
scroll to position [0, 0]
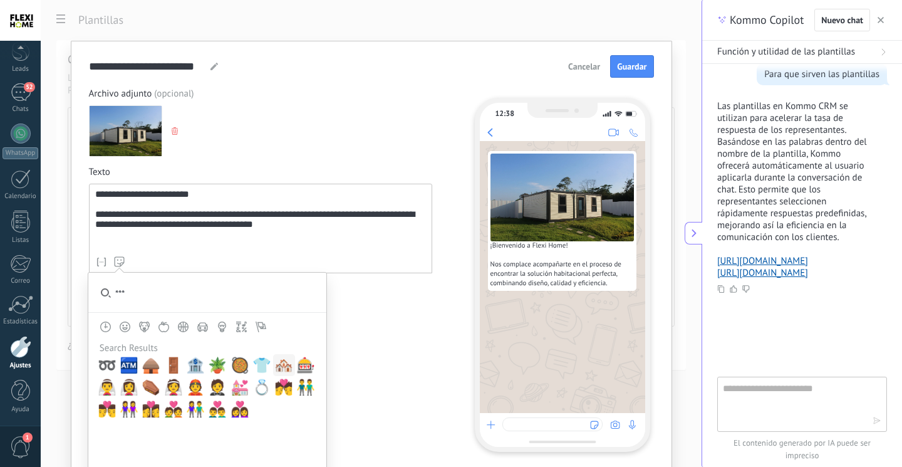
type input "***"
click at [283, 365] on span "🏘️" at bounding box center [283, 365] width 19 height 18
click at [339, 286] on div "Botones (opcional) 0/20 Añadir quick reply" at bounding box center [260, 316] width 343 height 69
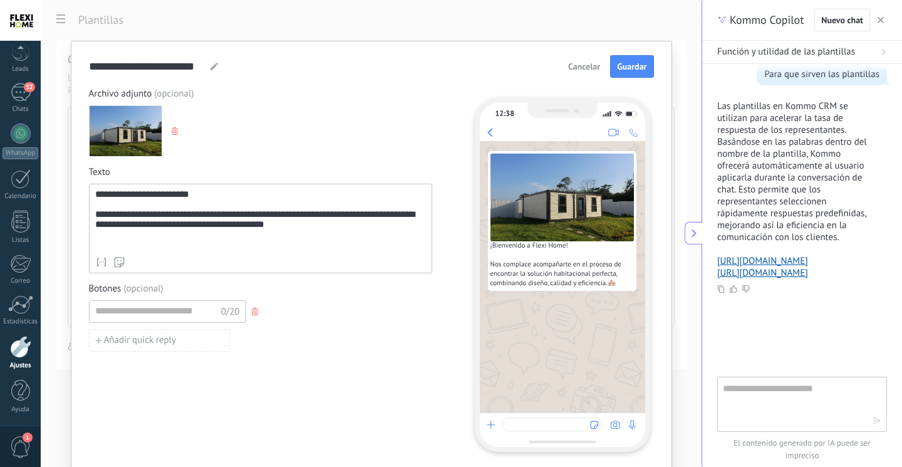
click at [292, 235] on div "**********" at bounding box center [260, 219] width 331 height 61
click at [173, 311] on input at bounding box center [156, 311] width 133 height 20
type input "*"
click at [200, 311] on input "**********" at bounding box center [156, 311] width 132 height 20
type input "**********"
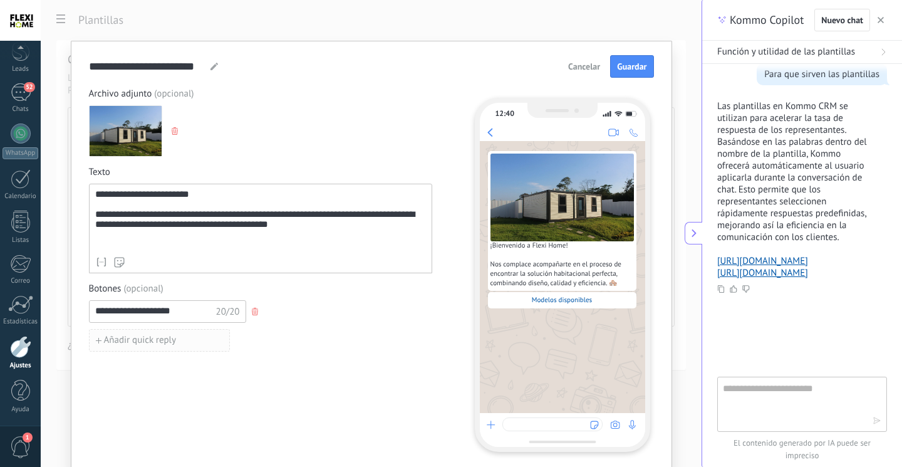
click at [190, 335] on button "Añadir quick reply" at bounding box center [159, 340] width 141 height 23
click at [209, 338] on input at bounding box center [156, 339] width 133 height 20
click at [252, 343] on icon "button" at bounding box center [255, 340] width 6 height 8
click at [214, 339] on button "Añadir quick reply" at bounding box center [159, 340] width 141 height 23
click at [204, 341] on input at bounding box center [156, 339] width 133 height 20
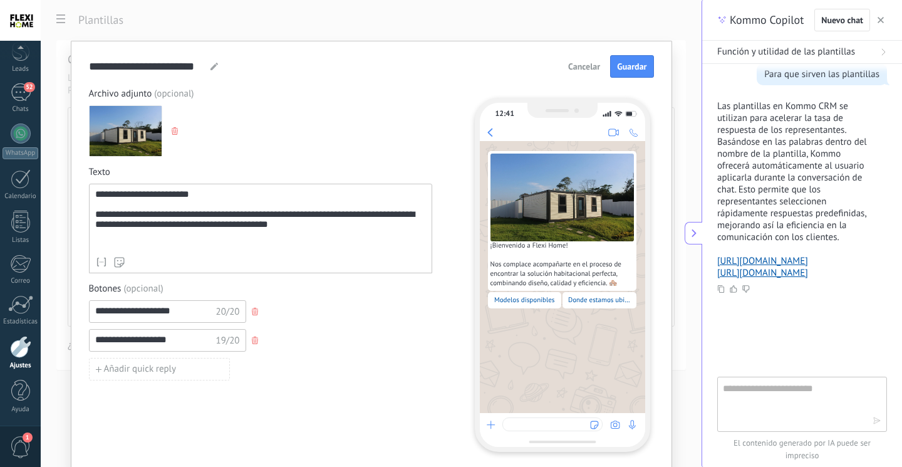
type input "**********"
click at [252, 343] on icon "button" at bounding box center [255, 340] width 6 height 8
click at [252, 314] on button "button" at bounding box center [256, 311] width 20 height 19
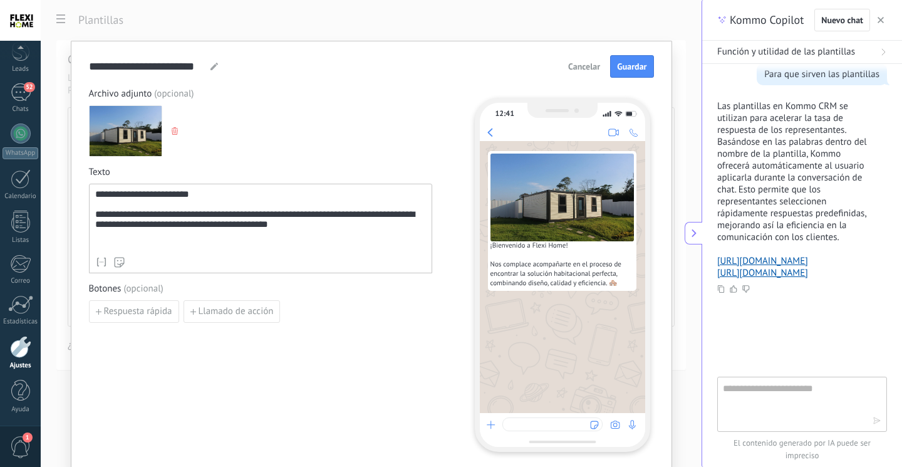
scroll to position [23, 0]
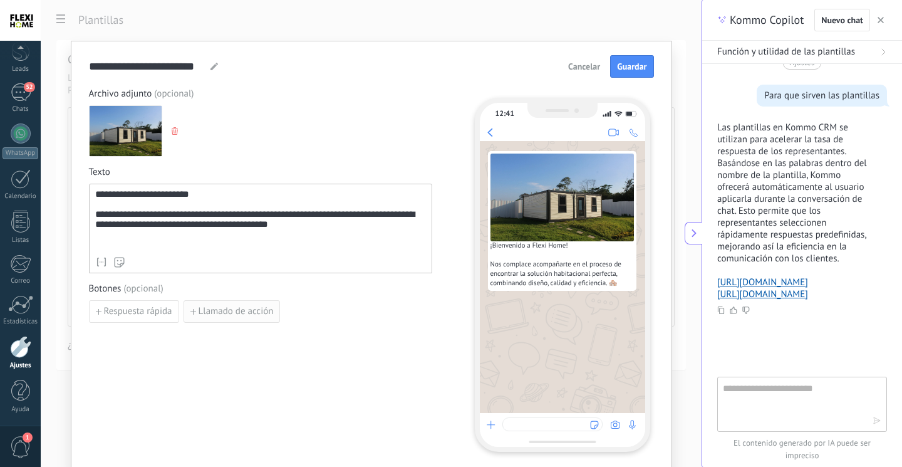
click at [225, 307] on span "Llamado de acción" at bounding box center [236, 311] width 75 height 9
click at [196, 313] on input at bounding box center [156, 311] width 133 height 20
click at [425, 309] on span "button" at bounding box center [425, 312] width 9 height 8
click at [159, 318] on button "Respuesta rápida" at bounding box center [134, 311] width 90 height 23
click at [158, 311] on input at bounding box center [156, 311] width 133 height 20
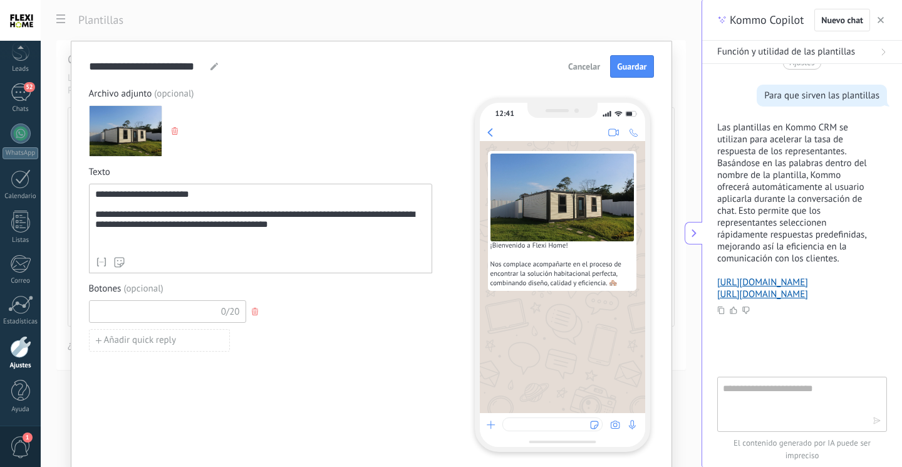
paste input "**********"
type input "**********"
click at [255, 343] on div "Añadir quick reply" at bounding box center [260, 340] width 343 height 23
click at [252, 311] on icon "button" at bounding box center [255, 311] width 6 height 8
click at [250, 311] on span "Llamado de acción" at bounding box center [236, 311] width 75 height 9
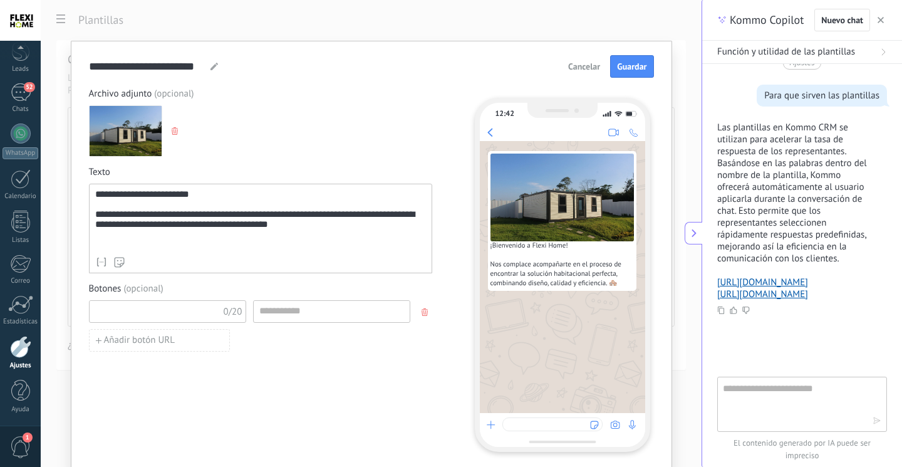
click at [189, 319] on input at bounding box center [156, 311] width 133 height 20
click at [274, 313] on input at bounding box center [332, 311] width 156 height 20
click at [166, 317] on input at bounding box center [156, 311] width 133 height 20
paste input "**********"
type input "**********"
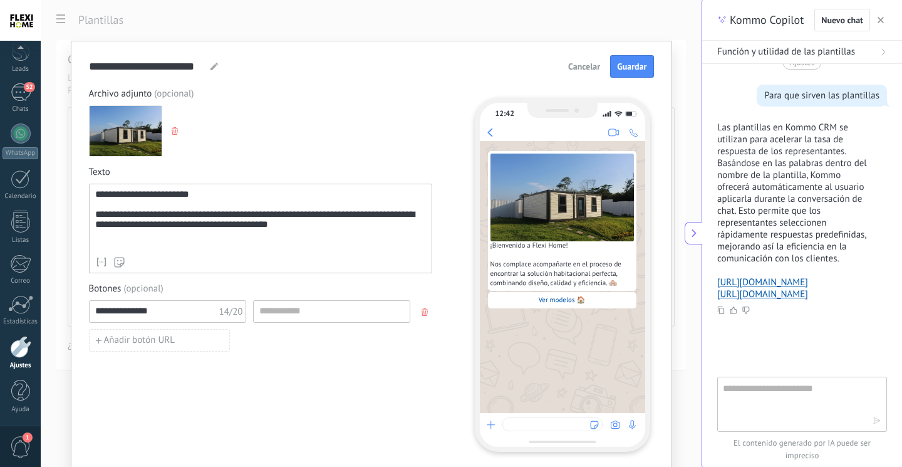
click at [276, 357] on div "**********" at bounding box center [260, 269] width 343 height 363
click at [424, 309] on icon "button" at bounding box center [424, 312] width 6 height 8
click at [163, 307] on span "Respuesta rápida" at bounding box center [138, 311] width 68 height 9
click at [167, 308] on input at bounding box center [156, 311] width 133 height 20
paste input "**********"
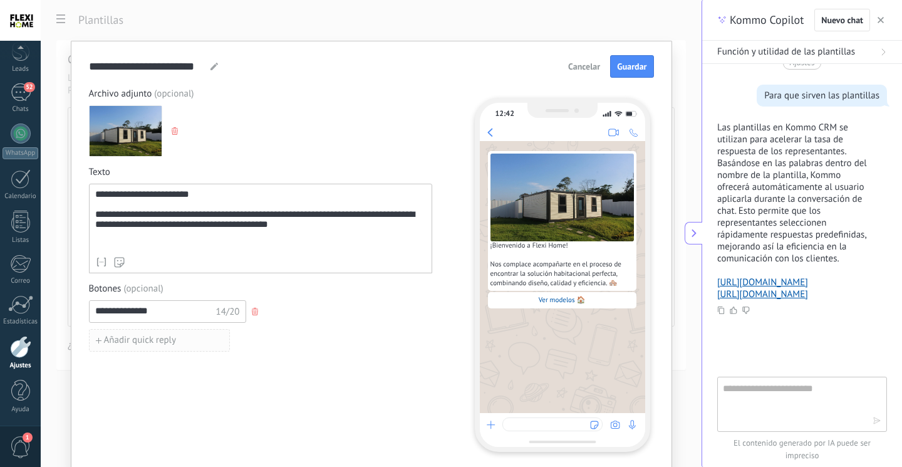
type input "**********"
click at [182, 341] on button "Añadir quick reply" at bounding box center [159, 340] width 141 height 23
click at [163, 339] on input at bounding box center [156, 339] width 133 height 20
paste input "**********"
type input "**********"
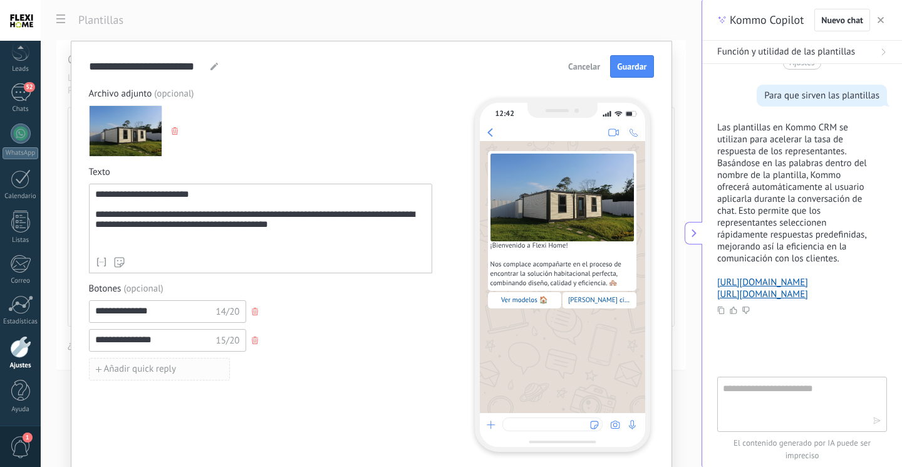
click at [180, 371] on button "Añadir quick reply" at bounding box center [159, 369] width 141 height 23
click at [180, 371] on input at bounding box center [156, 368] width 133 height 20
paste input "**********"
type input "**********"
click at [242, 385] on div "**********" at bounding box center [260, 343] width 343 height 86
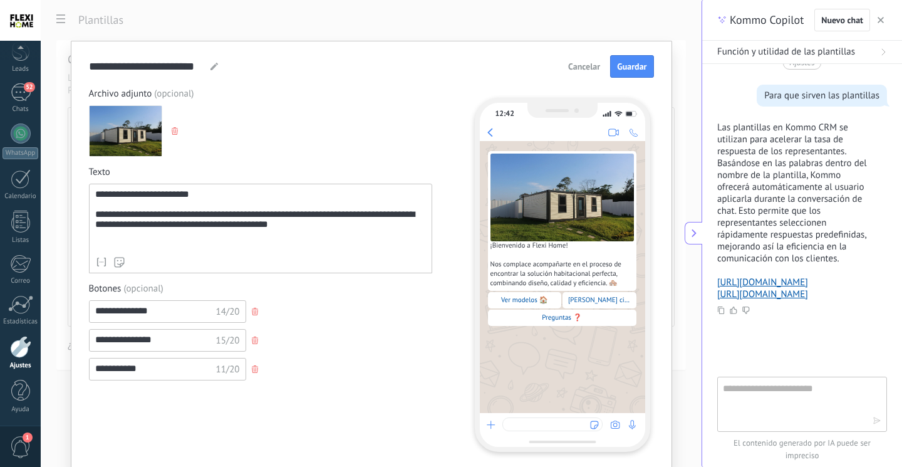
click at [254, 400] on div "**********" at bounding box center [260, 269] width 343 height 363
click at [399, 287] on div "**********" at bounding box center [260, 334] width 343 height 104
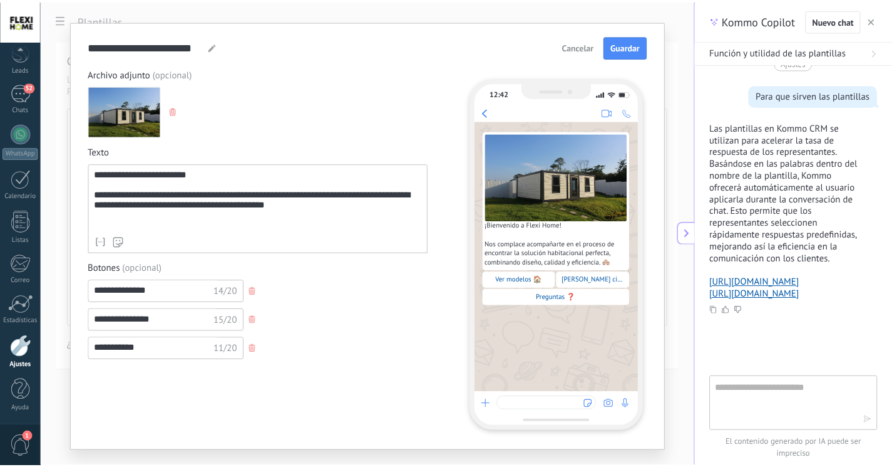
scroll to position [0, 0]
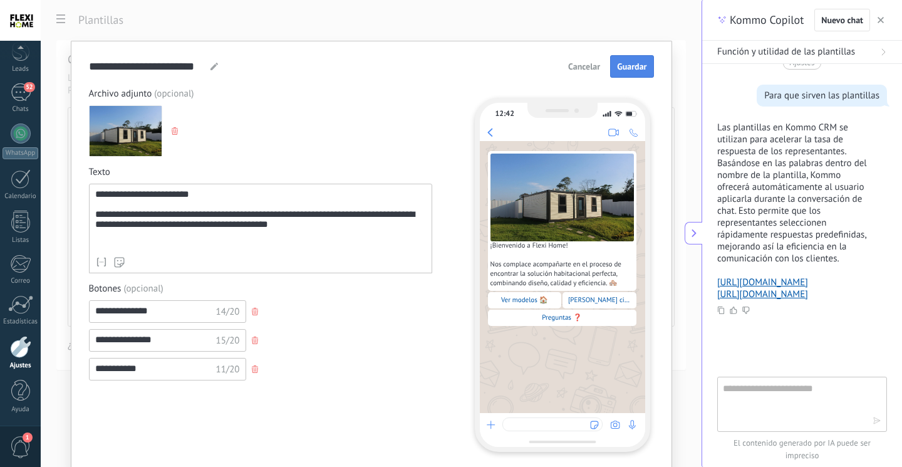
click at [618, 64] on span "Guardar" at bounding box center [631, 66] width 29 height 9
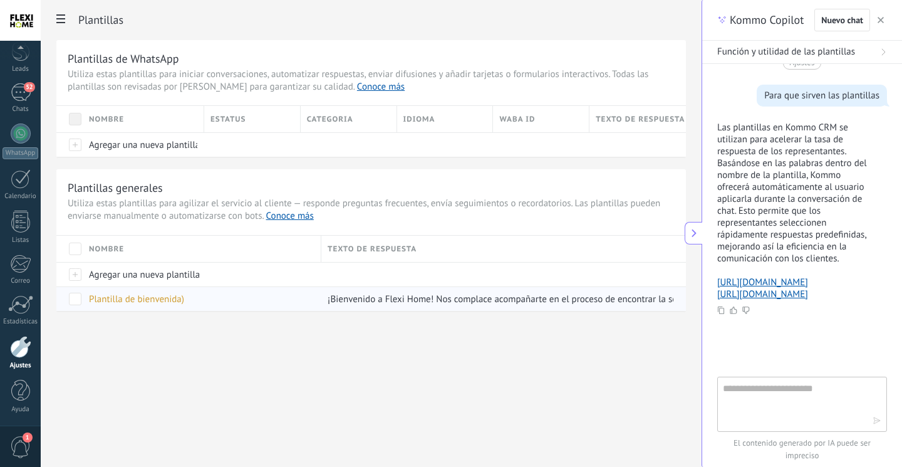
click at [72, 302] on span at bounding box center [75, 298] width 13 height 13
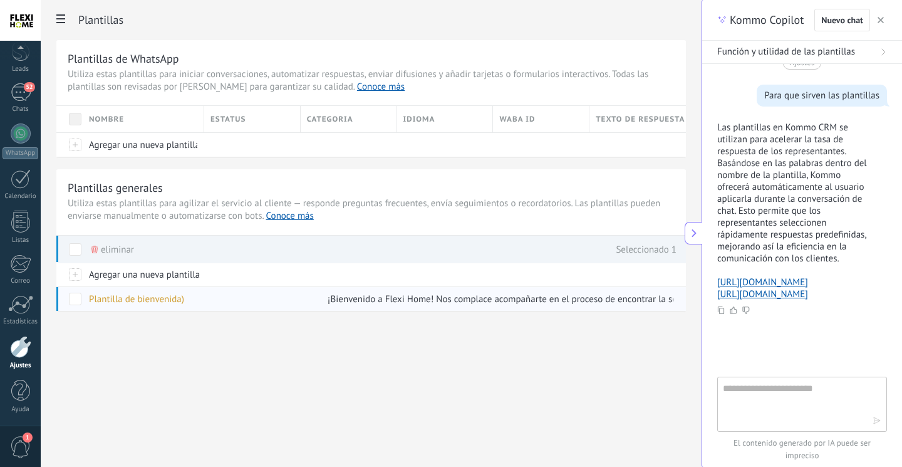
click at [72, 302] on span at bounding box center [75, 298] width 13 height 13
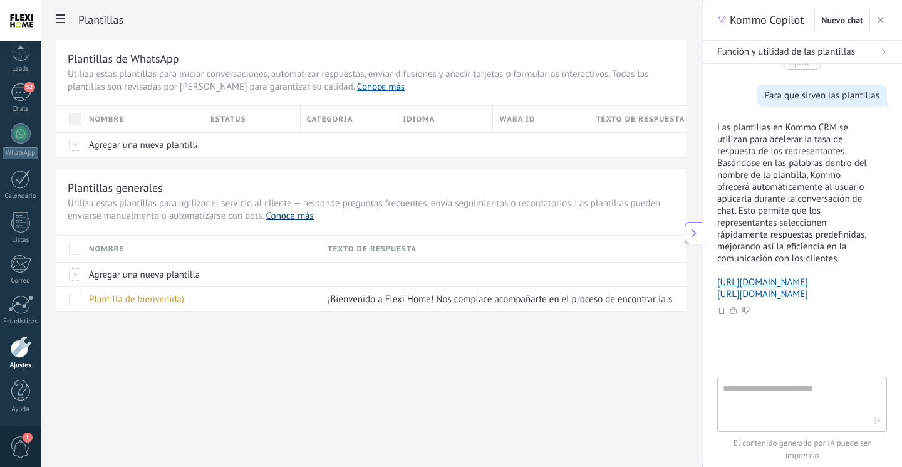
click at [286, 215] on link "Conoce más" at bounding box center [290, 216] width 48 height 12
click at [883, 20] on icon "button" at bounding box center [880, 20] width 6 height 6
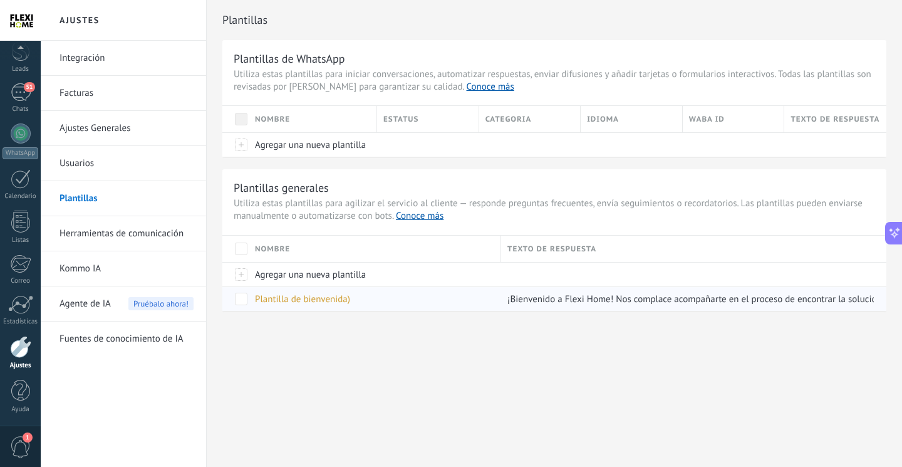
click at [247, 297] on div at bounding box center [235, 298] width 26 height 24
click at [243, 298] on span at bounding box center [241, 298] width 13 height 13
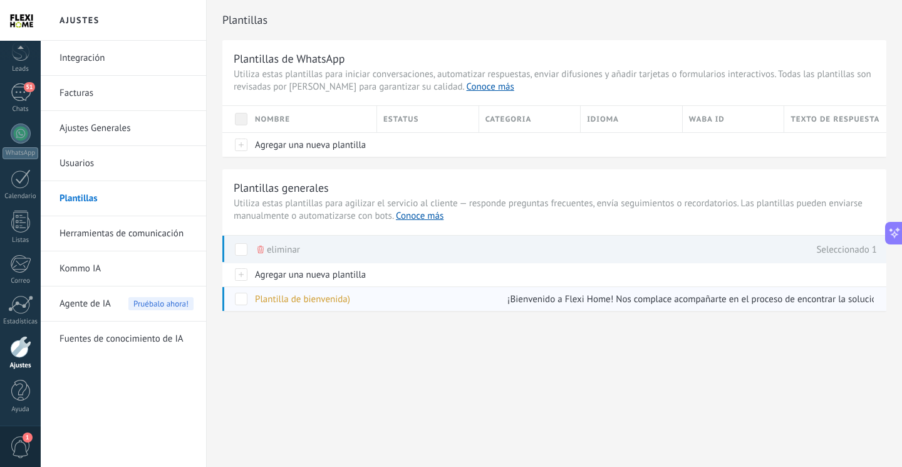
click at [243, 298] on span at bounding box center [241, 298] width 13 height 13
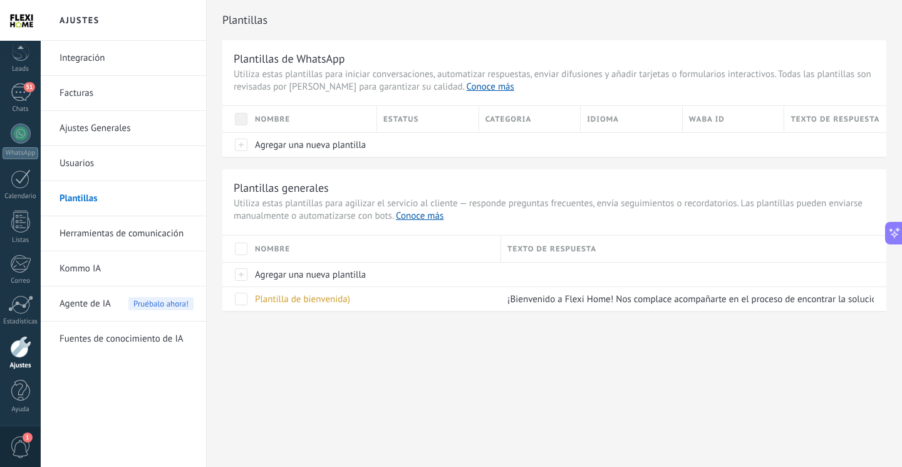
click at [145, 233] on link "Herramientas de comunicación" at bounding box center [126, 233] width 134 height 35
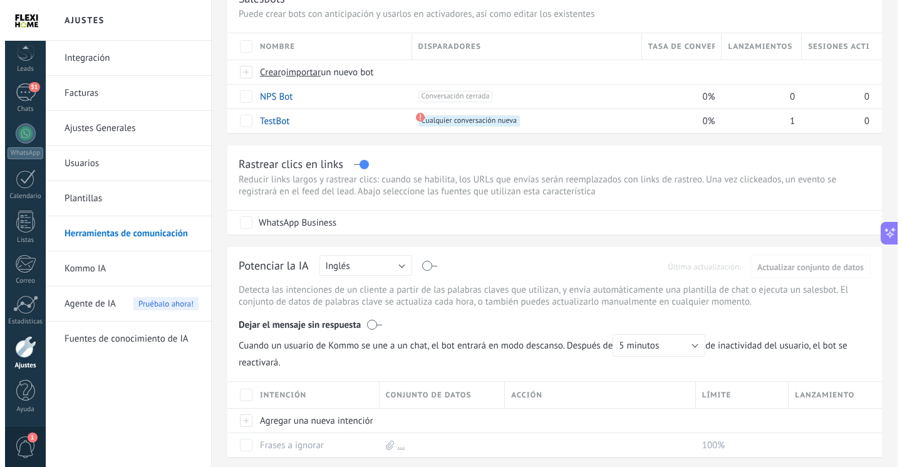
scroll to position [125, 0]
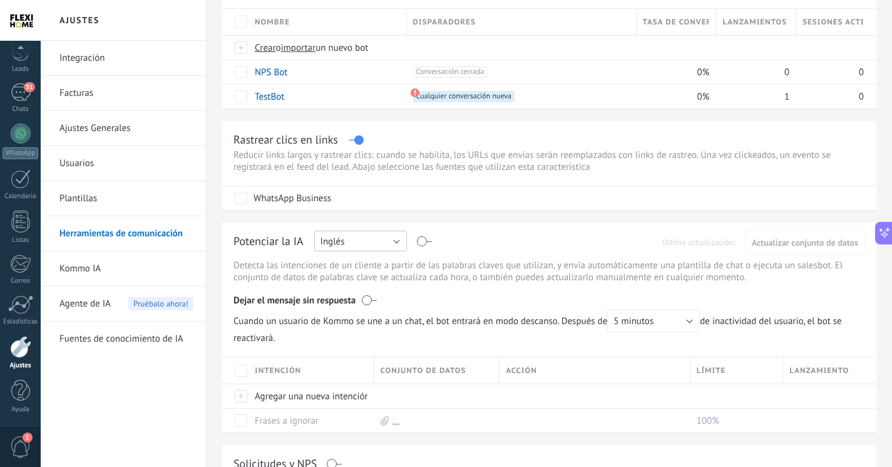
click at [391, 239] on button "Inglés" at bounding box center [360, 240] width 93 height 21
click at [382, 277] on li "Español" at bounding box center [357, 284] width 100 height 21
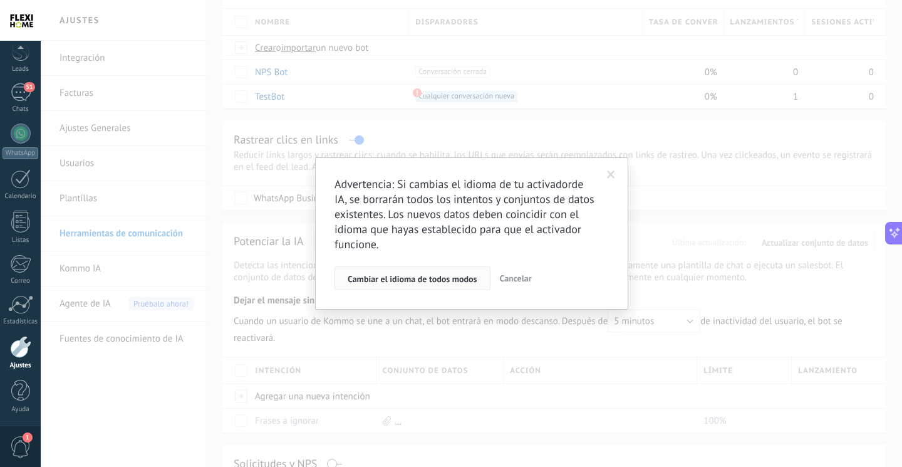
click at [411, 268] on button "Cambiar el idioma de todos modos" at bounding box center [412, 278] width 156 height 24
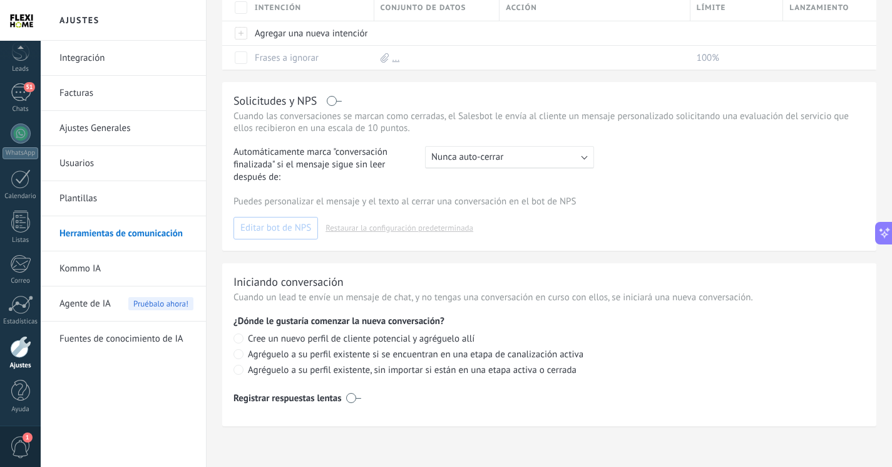
scroll to position [495, 0]
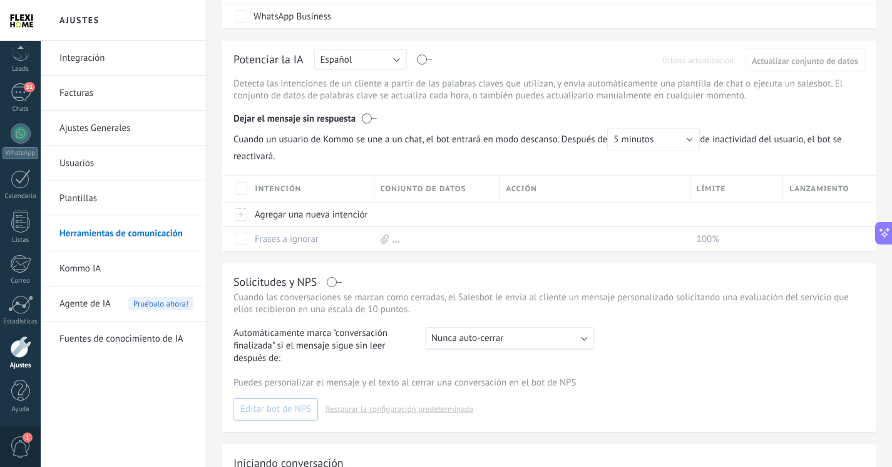
click at [139, 56] on link "Integración" at bounding box center [126, 58] width 134 height 35
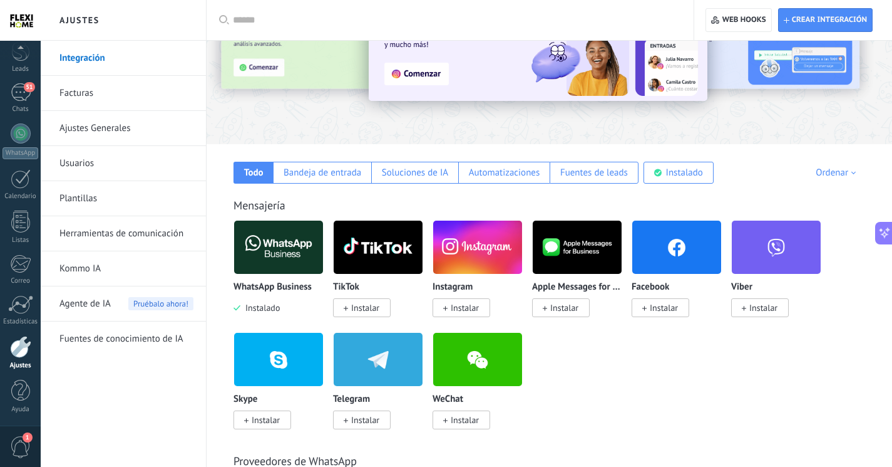
scroll to position [125, 0]
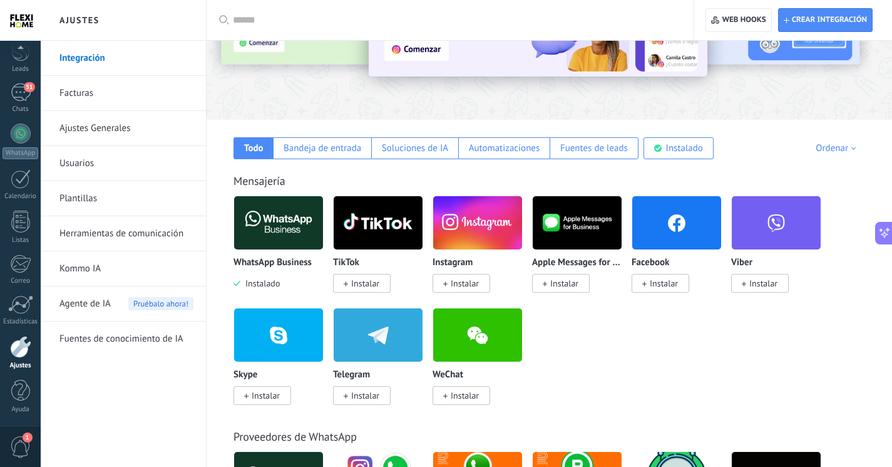
click at [106, 88] on link "Facturas" at bounding box center [126, 93] width 134 height 35
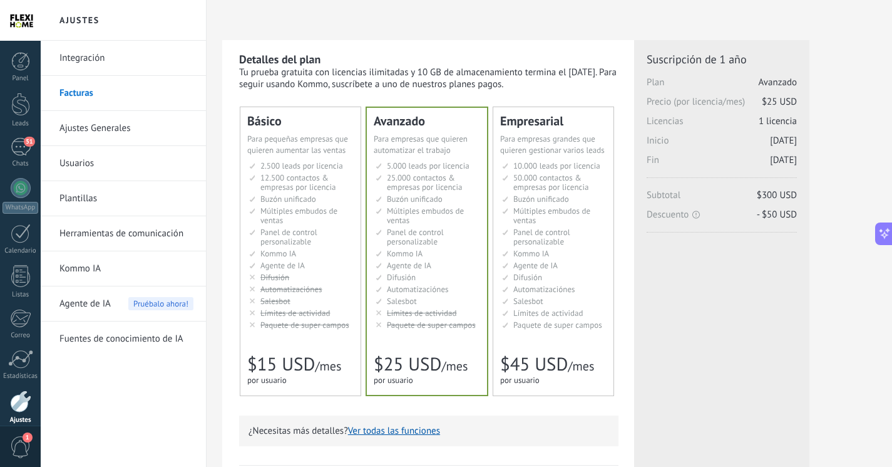
scroll to position [86, 0]
click at [108, 119] on link "Ajustes Generales" at bounding box center [126, 128] width 134 height 35
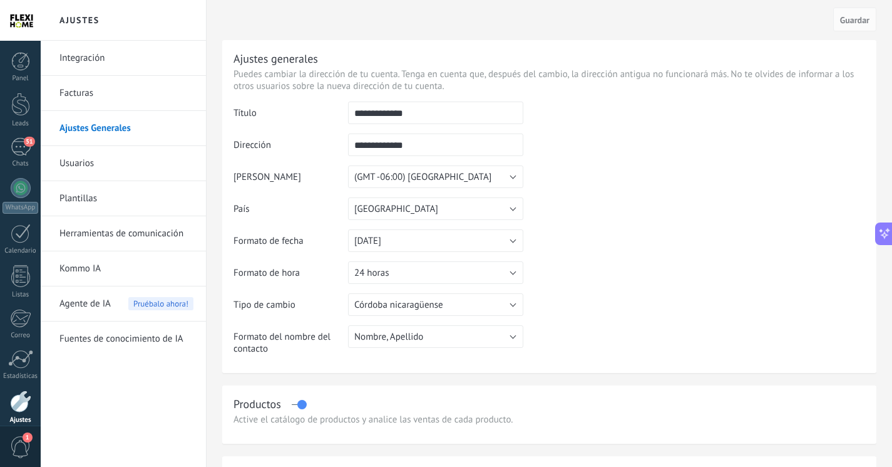
click at [143, 87] on link "Facturas" at bounding box center [126, 93] width 134 height 35
click at [418, 314] on button "Córdoba nicaragüense" at bounding box center [435, 304] width 175 height 23
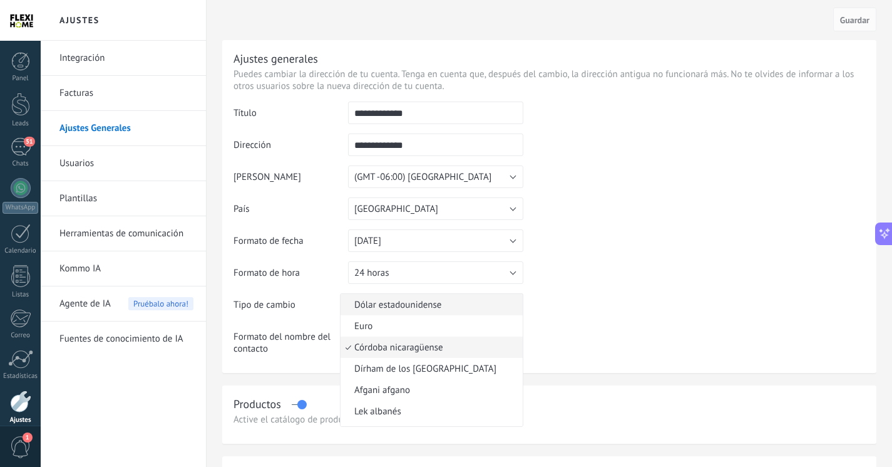
click at [454, 309] on span "Dólar estadounidense" at bounding box center [430, 305] width 178 height 12
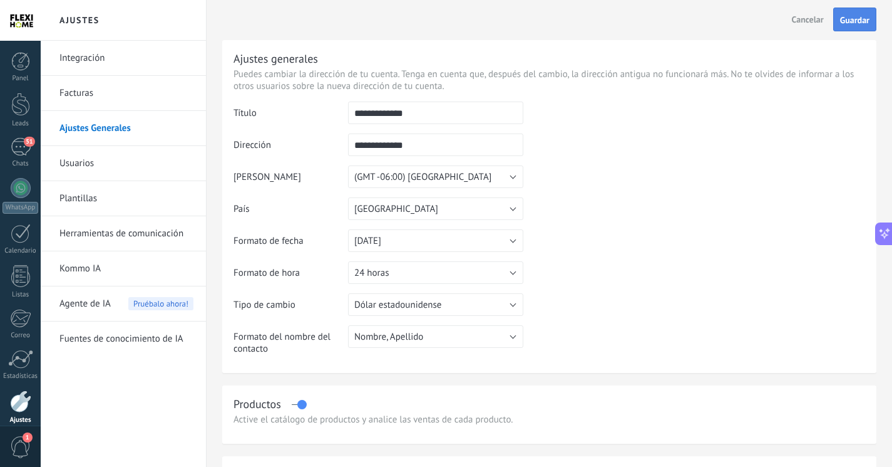
click at [843, 12] on button "Guardar" at bounding box center [855, 20] width 43 height 24
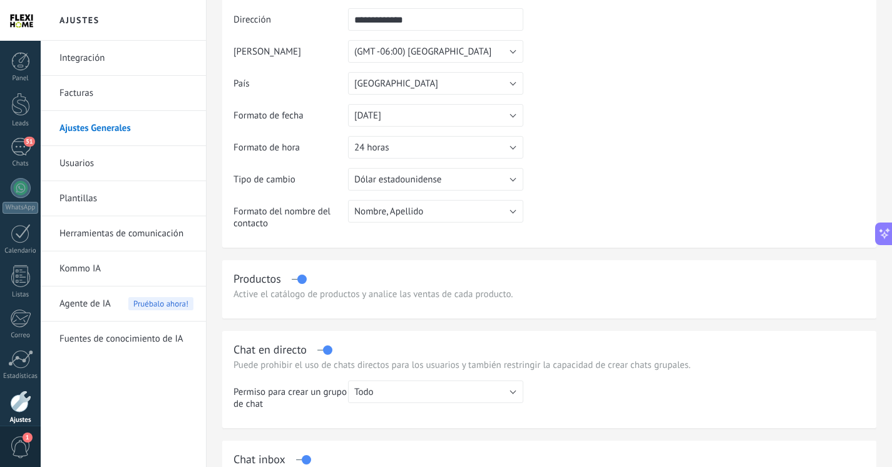
scroll to position [86, 0]
click at [301, 279] on label at bounding box center [299, 279] width 14 height 1
click at [297, 279] on label at bounding box center [299, 279] width 14 height 1
click at [297, 277] on div "Productos" at bounding box center [550, 278] width 632 height 14
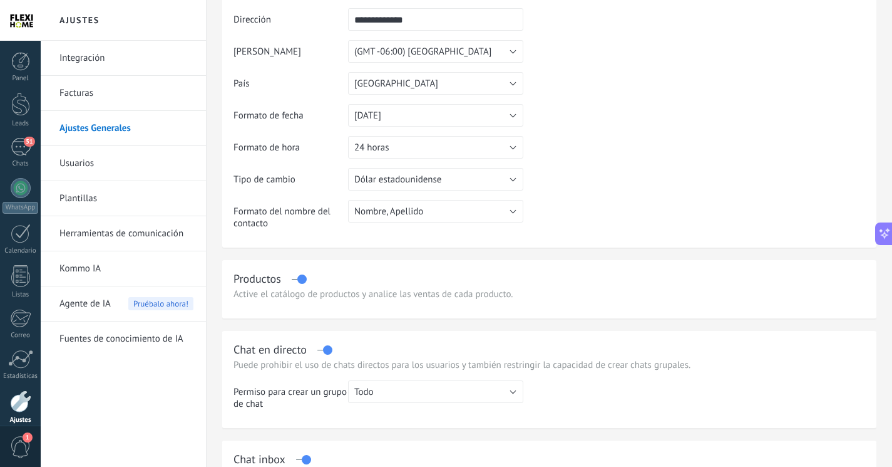
click at [297, 279] on div "Productos" at bounding box center [550, 278] width 632 height 14
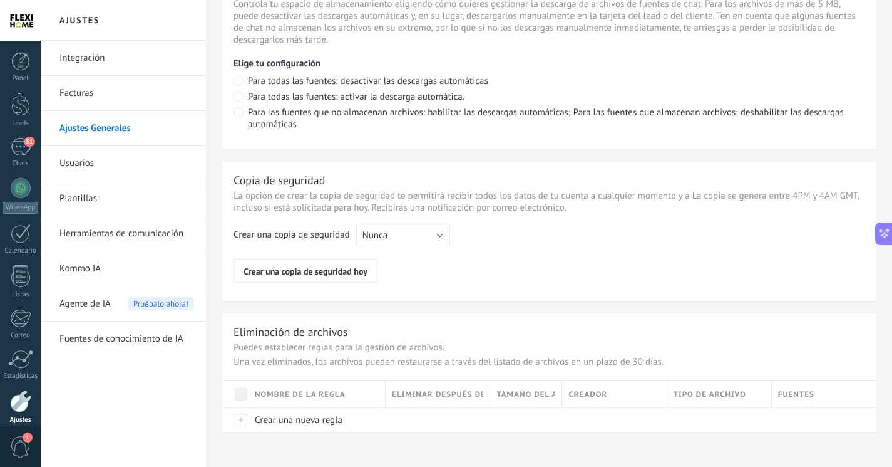
scroll to position [939, 0]
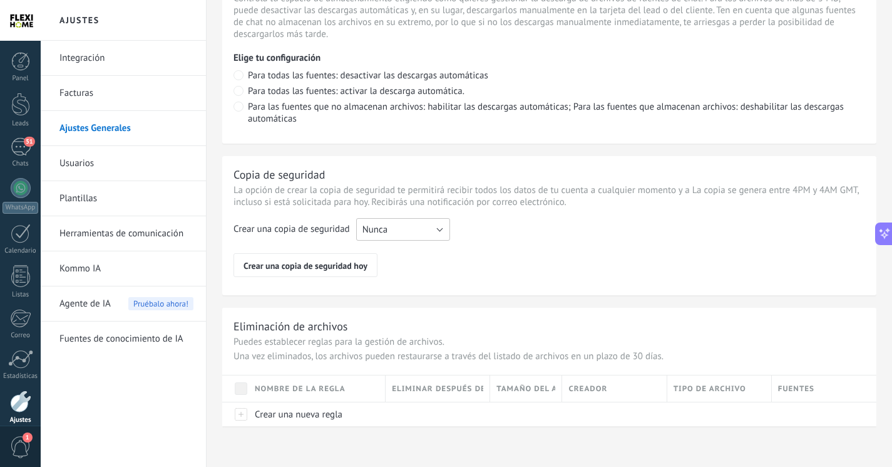
click at [395, 231] on button "Nunca" at bounding box center [403, 229] width 94 height 23
click at [399, 257] on span "Cada semana" at bounding box center [397, 251] width 97 height 12
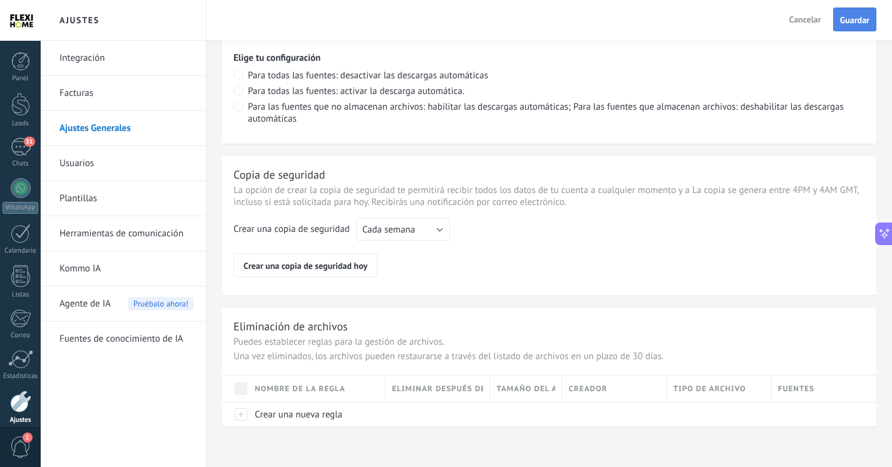
click at [852, 27] on button "Guardar" at bounding box center [855, 20] width 43 height 24
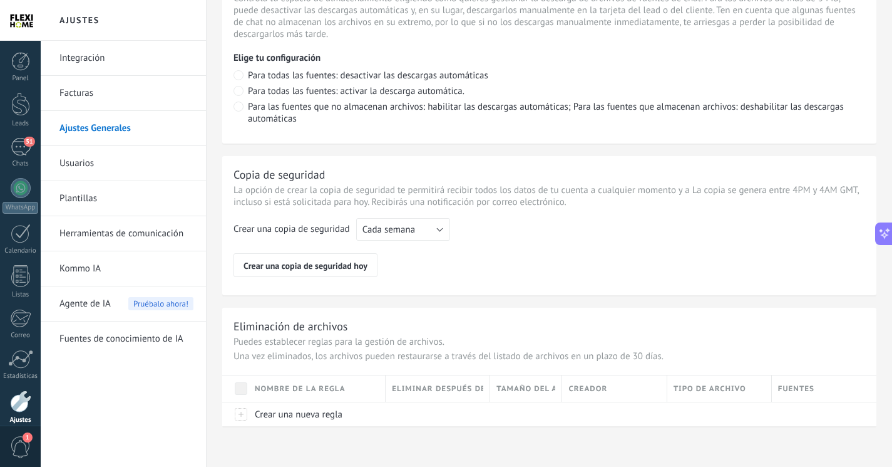
click at [200, 166] on li "Usuarios" at bounding box center [123, 163] width 165 height 35
click at [161, 162] on link "Usuarios" at bounding box center [126, 163] width 134 height 35
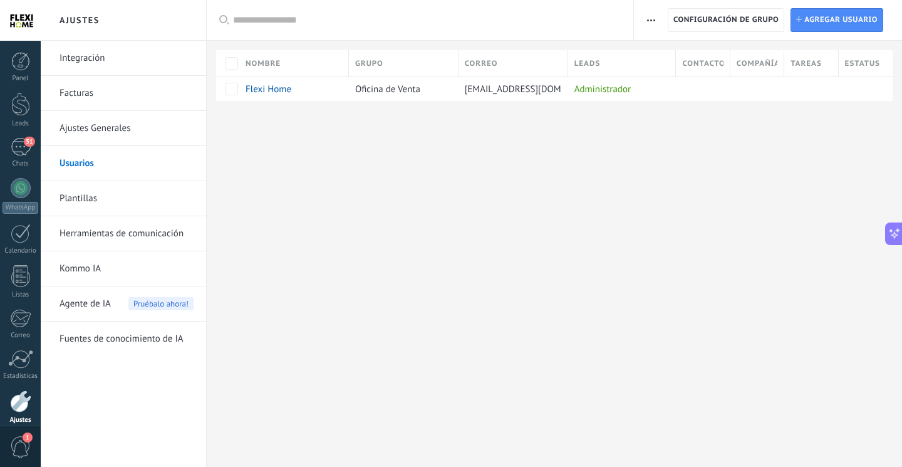
click at [158, 190] on link "Plantillas" at bounding box center [126, 198] width 134 height 35
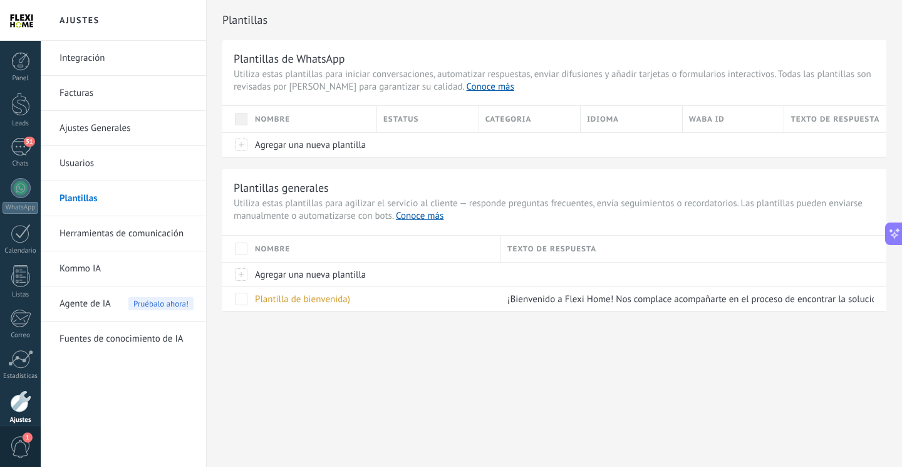
click at [145, 230] on link "Herramientas de comunicación" at bounding box center [126, 233] width 134 height 35
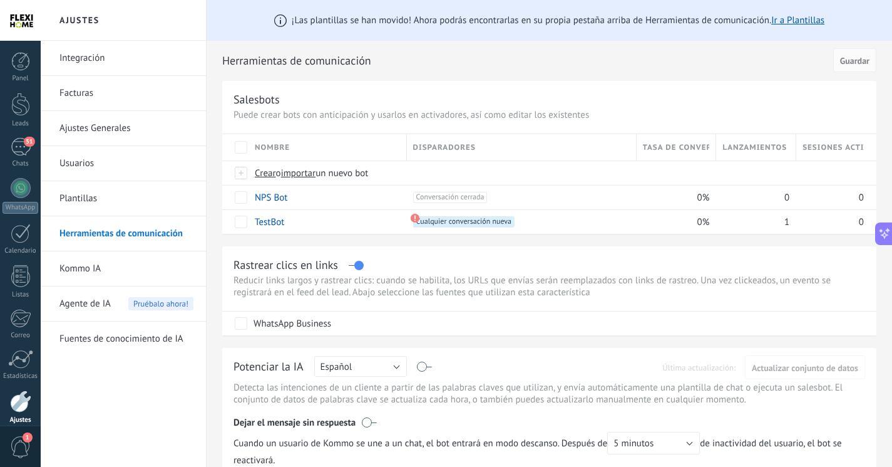
click at [157, 258] on link "Kommo IA" at bounding box center [126, 268] width 134 height 35
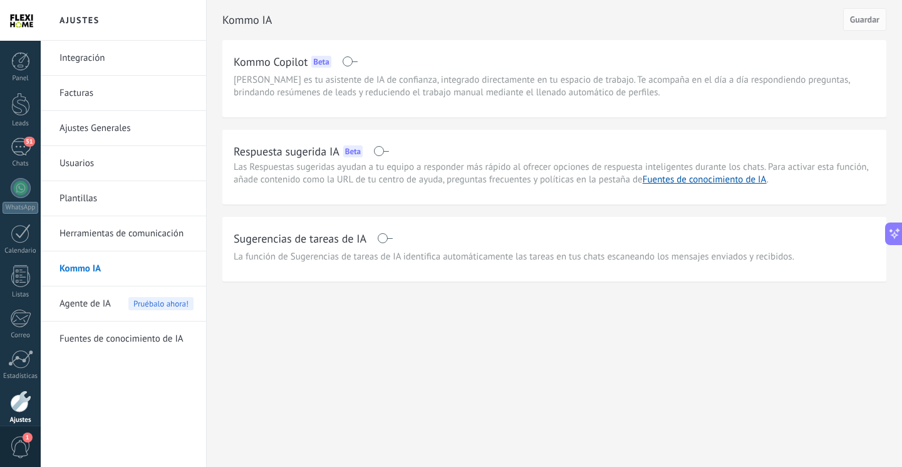
click at [148, 289] on div "Agente de IA Pruébalo ahora!" at bounding box center [126, 303] width 134 height 35
